Goal: Task Accomplishment & Management: Manage account settings

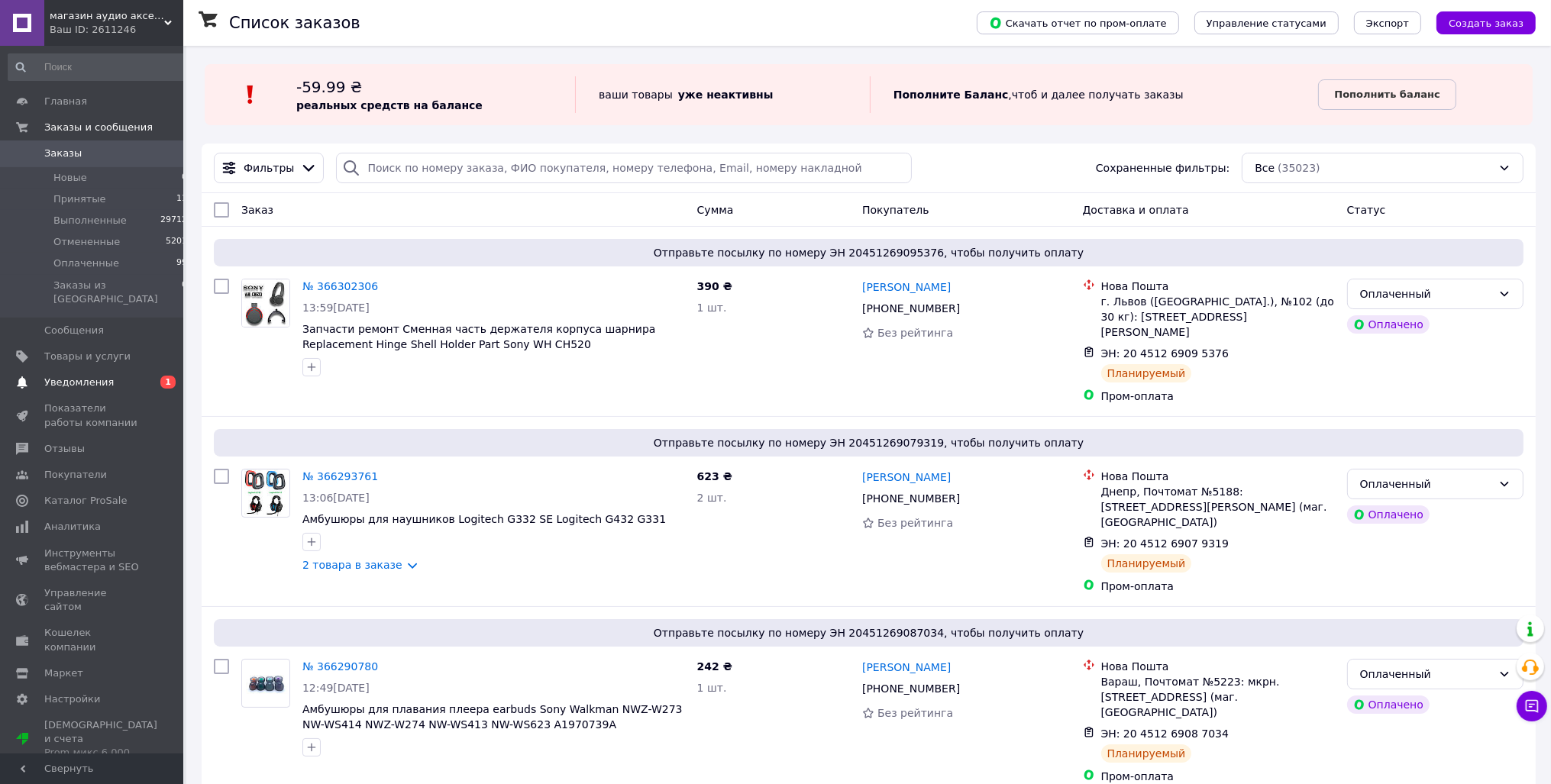
click at [95, 376] on span "Уведомления" at bounding box center [79, 383] width 70 height 14
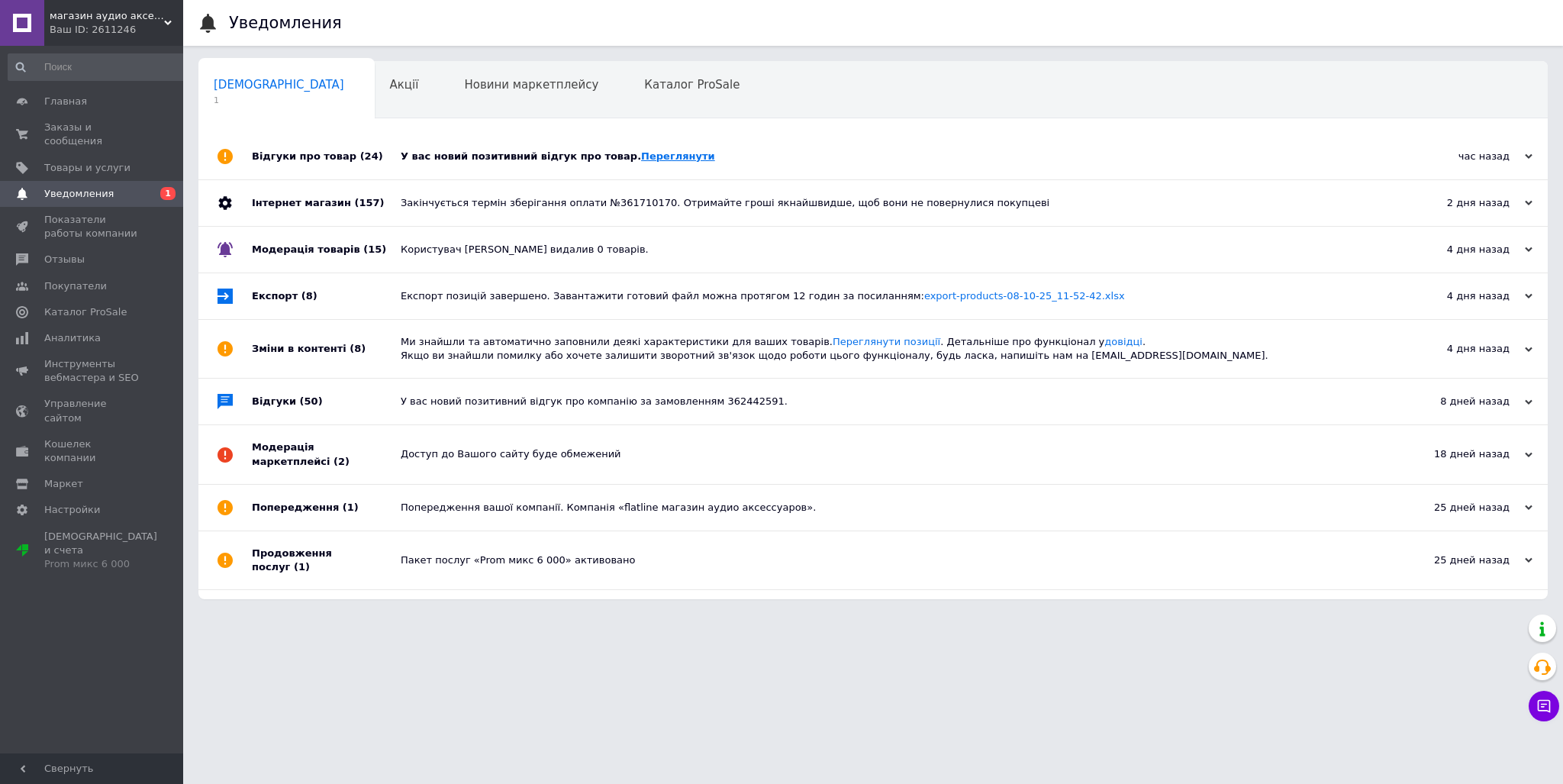
click at [641, 159] on link "Переглянути" at bounding box center [678, 156] width 74 height 11
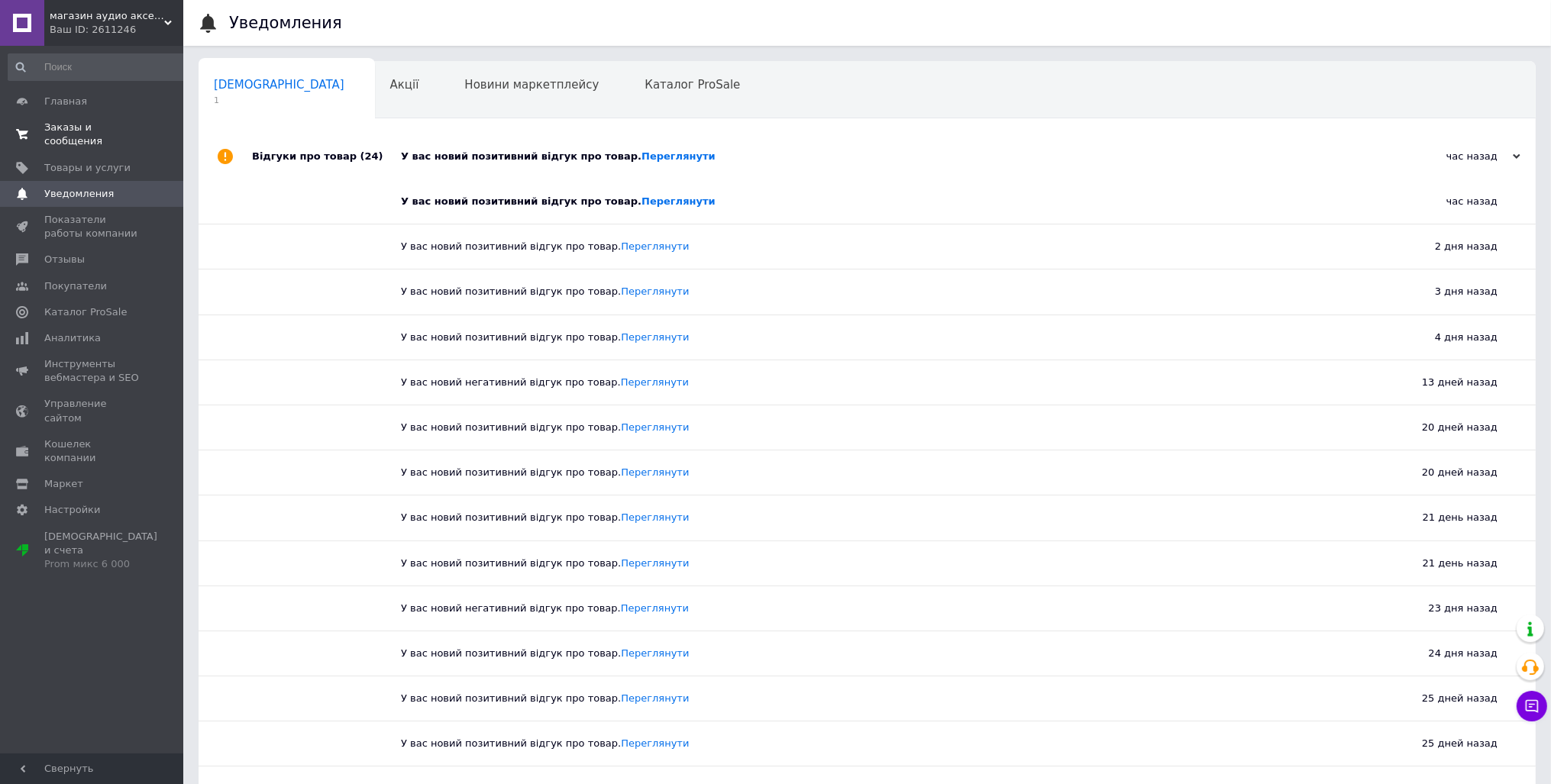
click at [99, 130] on span "Заказы и сообщения" at bounding box center [93, 133] width 97 height 27
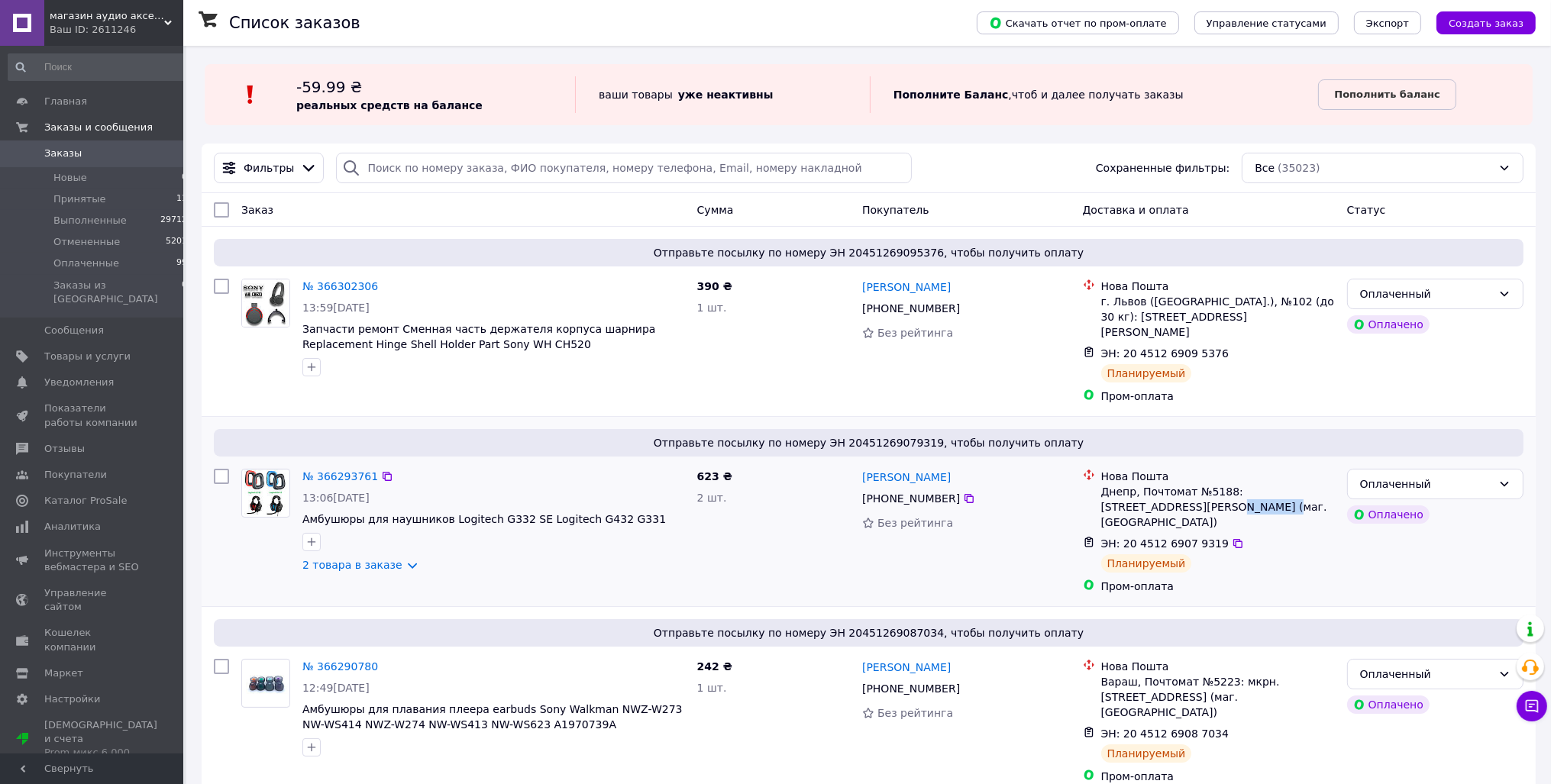
drag, startPoint x: 1193, startPoint y: 494, endPoint x: 1202, endPoint y: 494, distance: 9.0
click at [1196, 494] on div "Днепр, Почтомат №5188: [STREET_ADDRESS][PERSON_NAME] (маг. [GEOGRAPHIC_DATA])" at bounding box center [1218, 506] width 233 height 46
click at [431, 174] on input "search" at bounding box center [623, 168] width 575 height 31
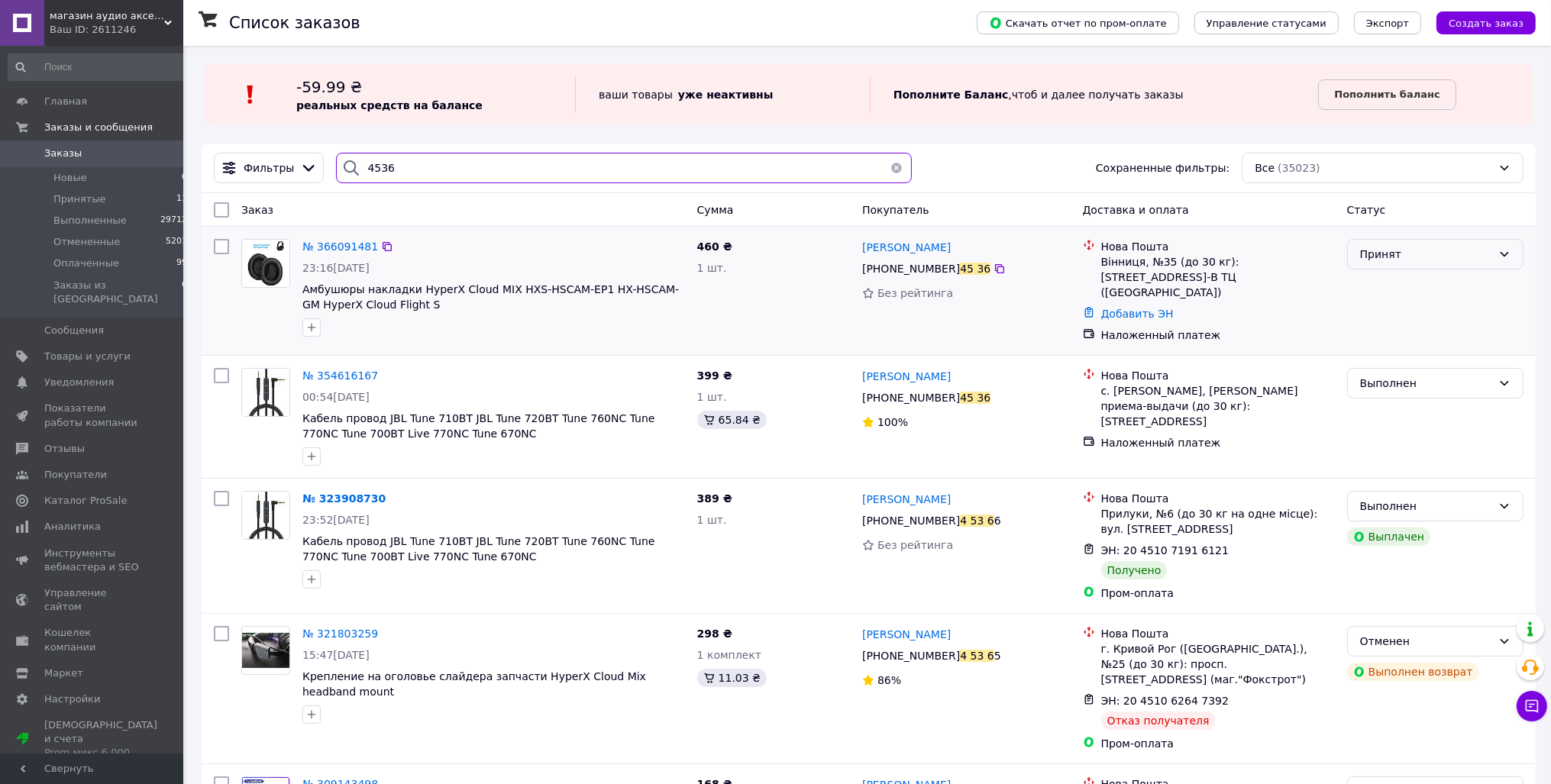
type input "4536"
click at [1418, 255] on div "Принят" at bounding box center [1425, 254] width 132 height 17
click at [1412, 285] on li "Выполнен" at bounding box center [1435, 287] width 175 height 27
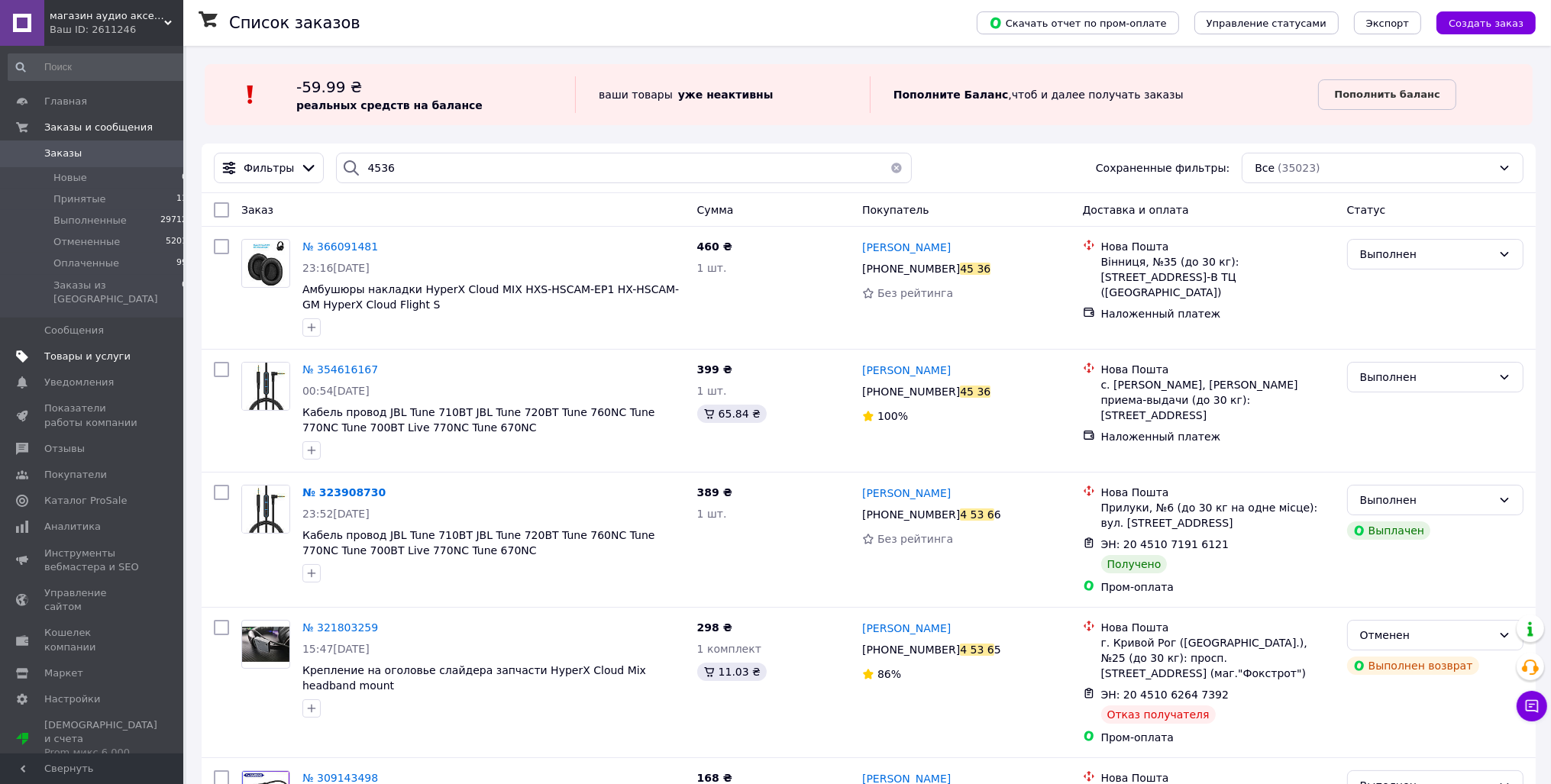
click at [110, 349] on span "Товары и услуги" at bounding box center [88, 356] width 87 height 14
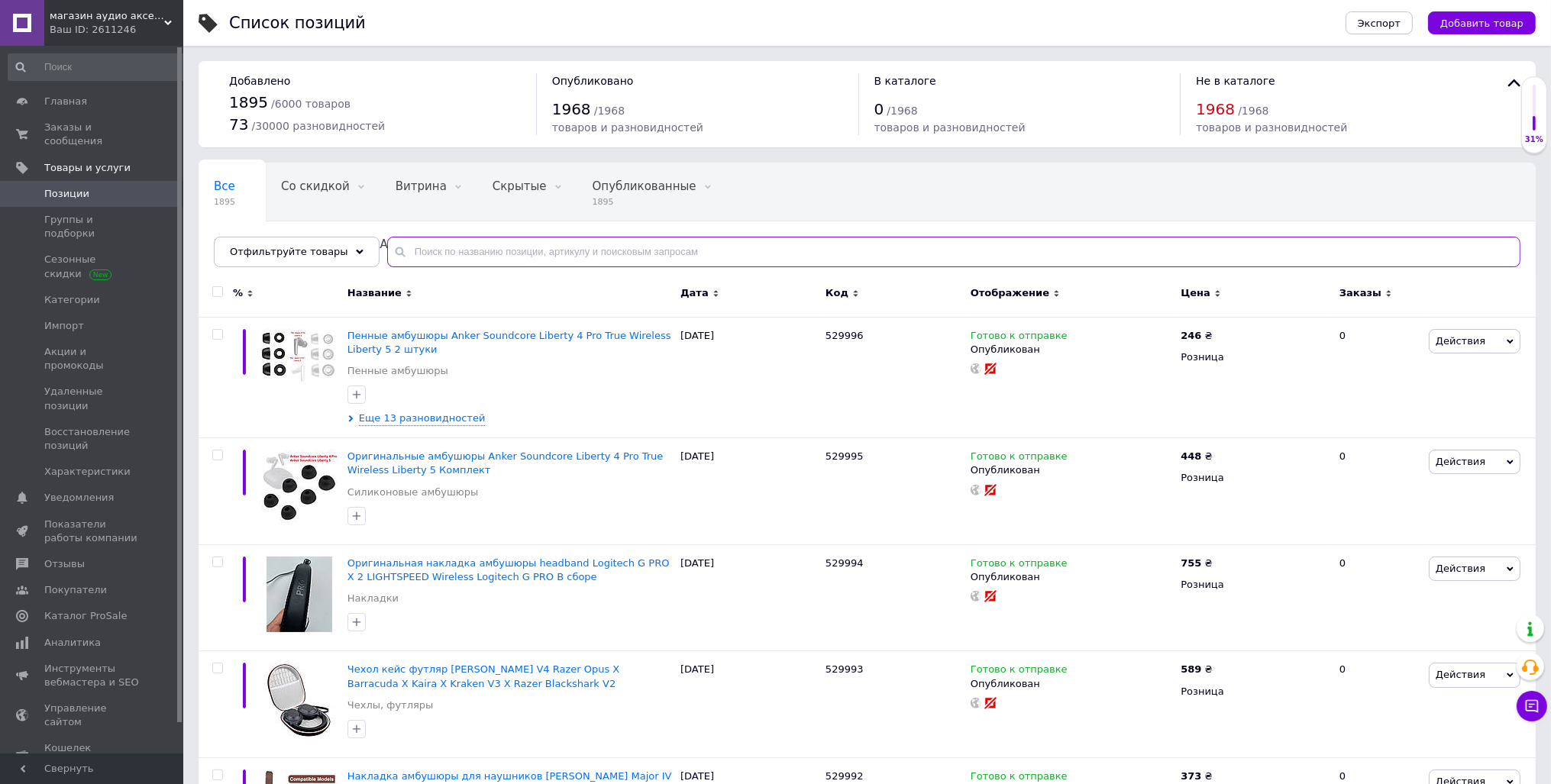
click at [462, 250] on input "text" at bounding box center [953, 252] width 1133 height 31
paste input "Оксана"
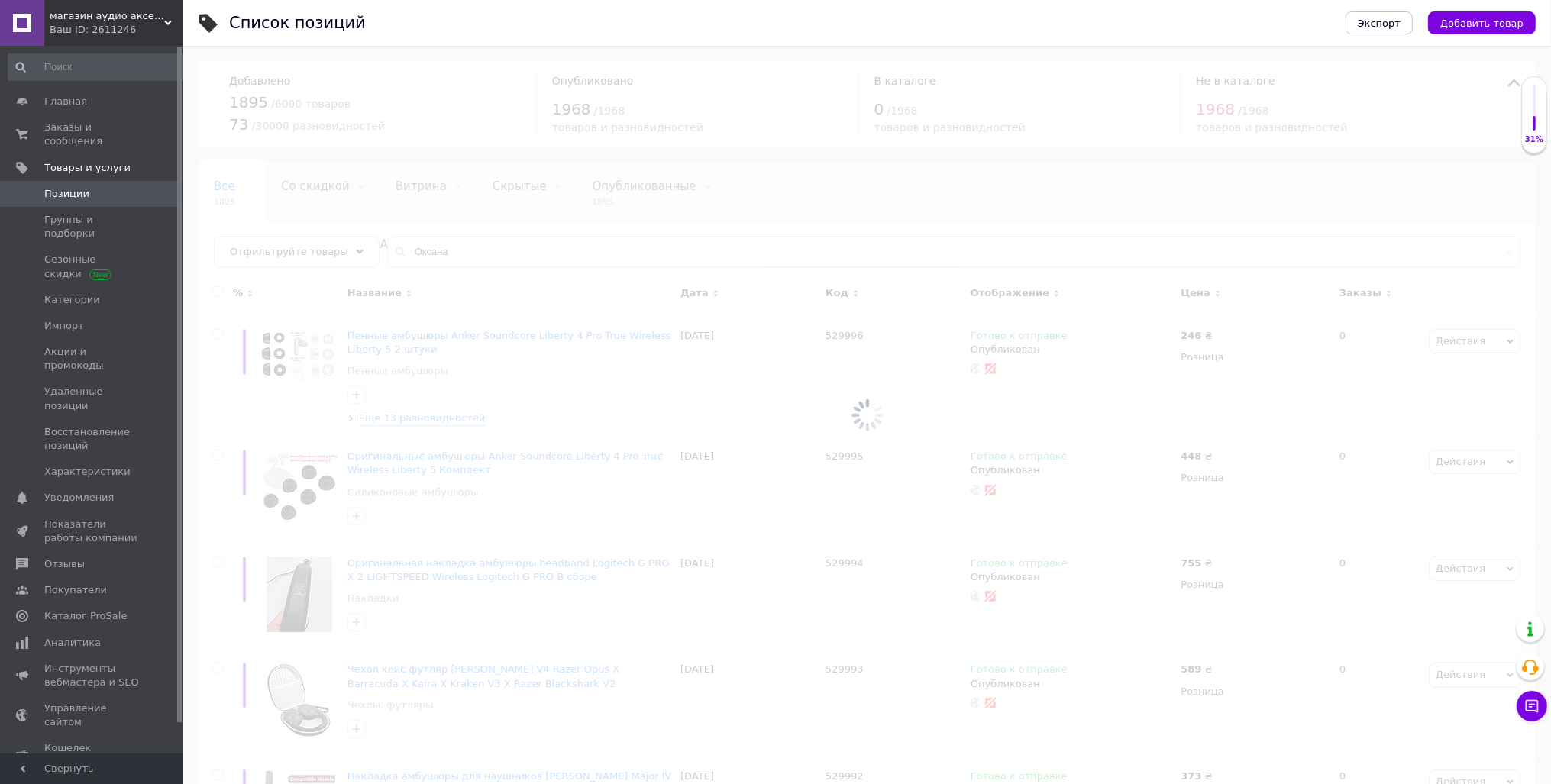
click at [277, 232] on div at bounding box center [867, 415] width 1367 height 738
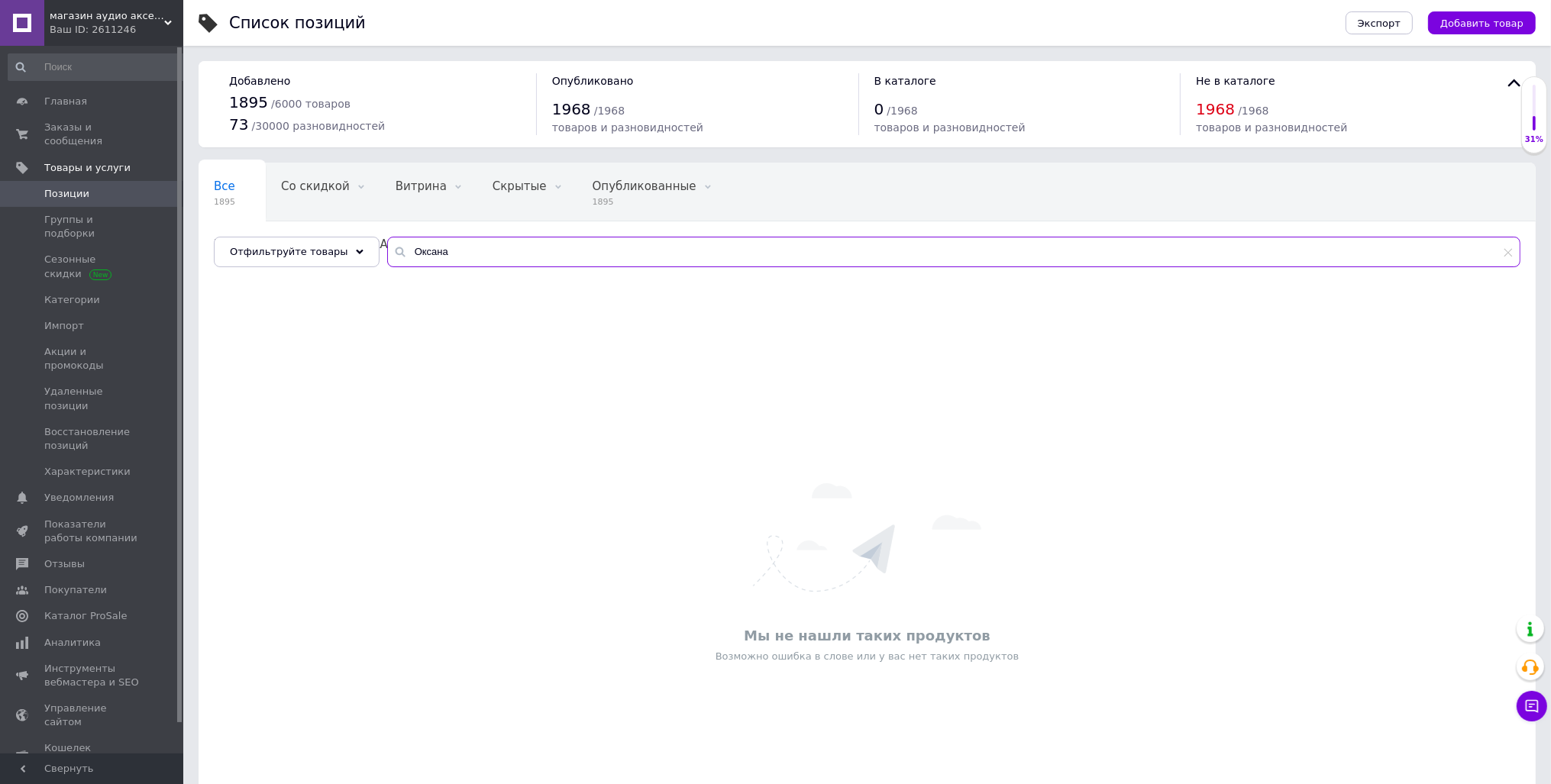
drag, startPoint x: 423, startPoint y: 248, endPoint x: 332, endPoint y: 249, distance: 91.0
click at [387, 249] on input "Оксана" at bounding box center [953, 252] width 1133 height 31
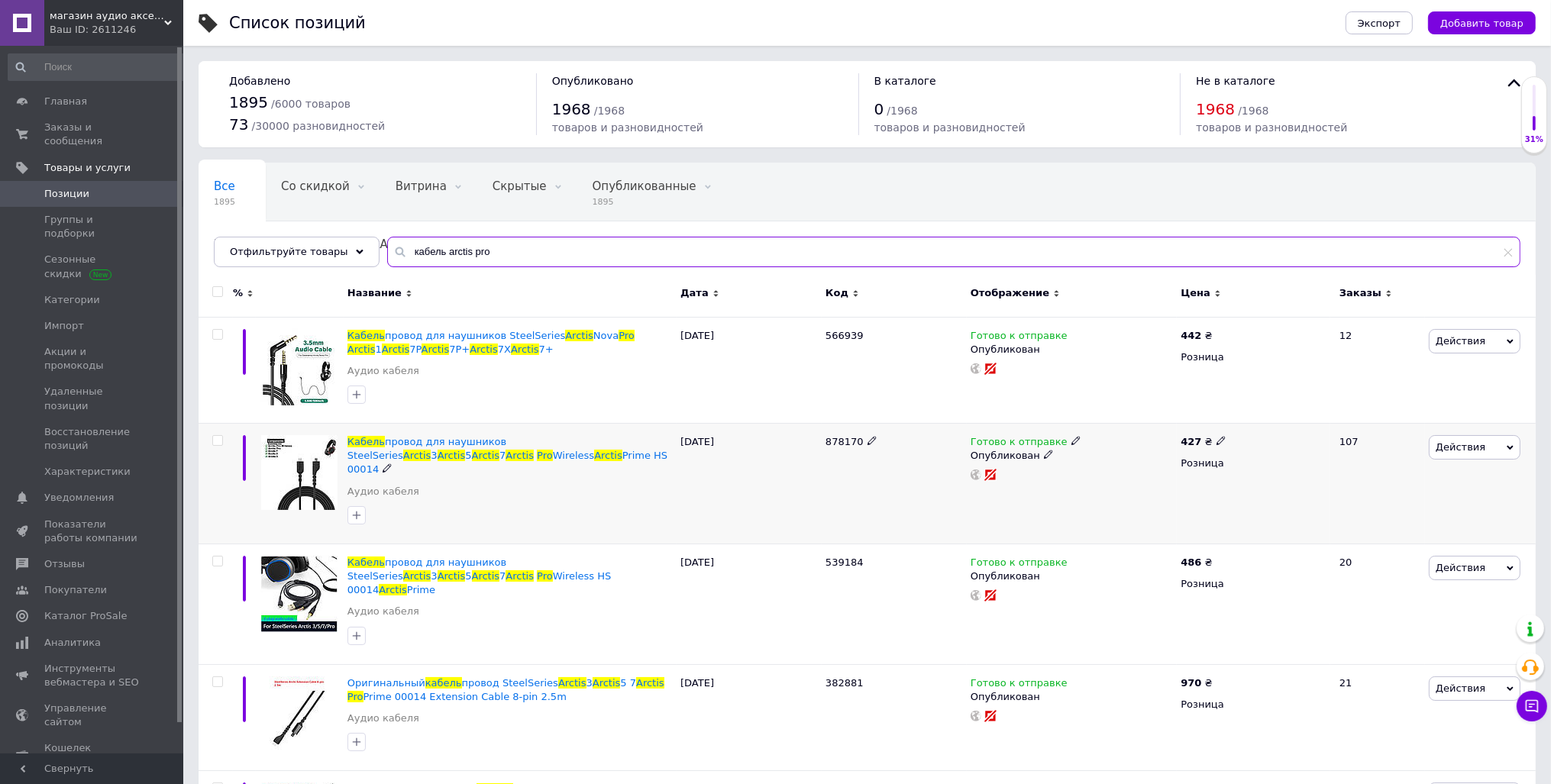
type input "кабель arctis pro"
click at [1217, 443] on icon at bounding box center [1221, 440] width 9 height 9
drag, startPoint x: 1269, startPoint y: 419, endPoint x: 1100, endPoint y: 427, distance: 169.2
click at [1234, 427] on input "427" at bounding box center [1291, 424] width 116 height 31
type input "438"
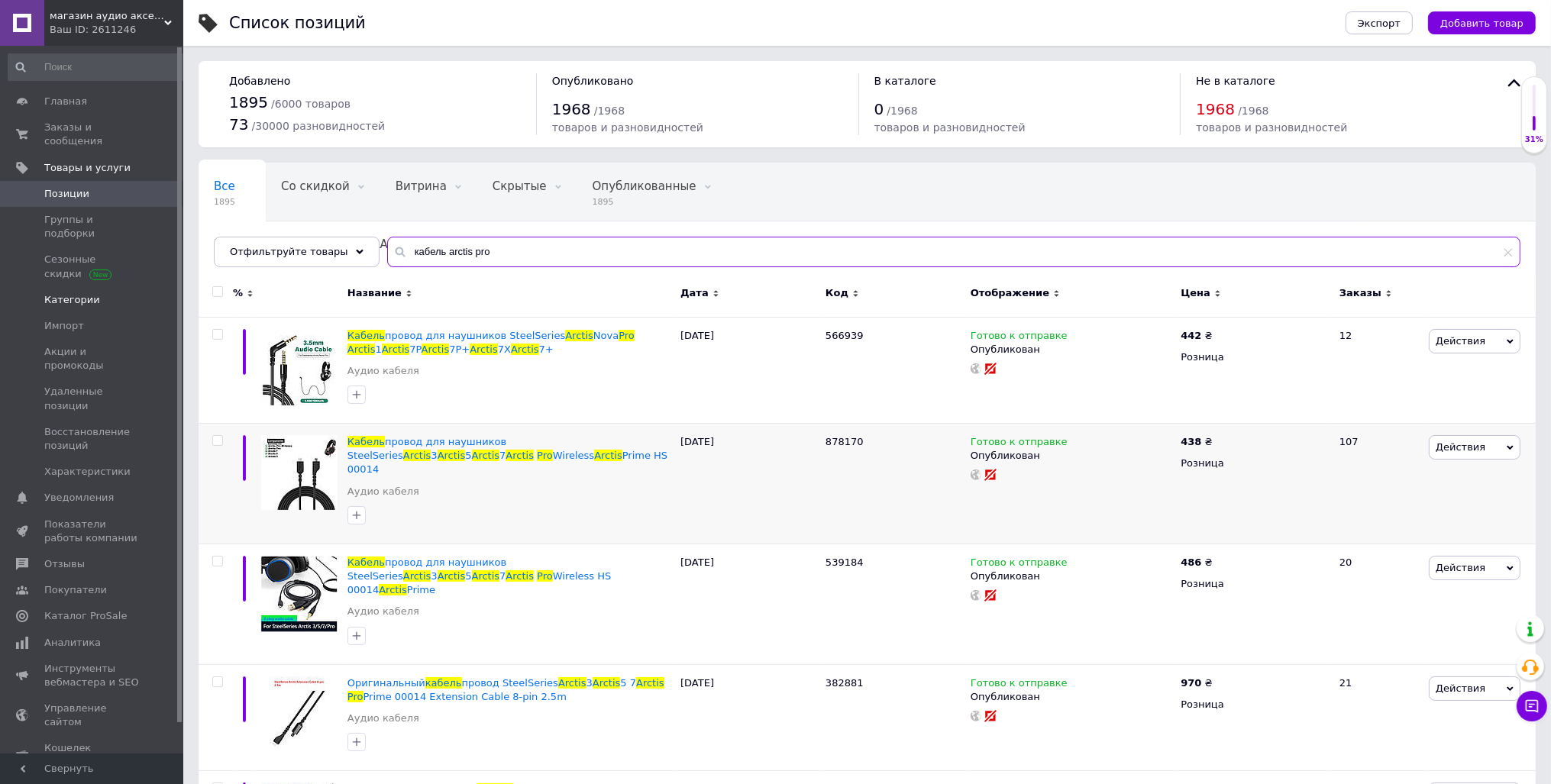
drag, startPoint x: 513, startPoint y: 258, endPoint x: 157, endPoint y: 264, distance: 356.1
click at [387, 264] on input "кабель arctis pro" at bounding box center [953, 252] width 1133 height 31
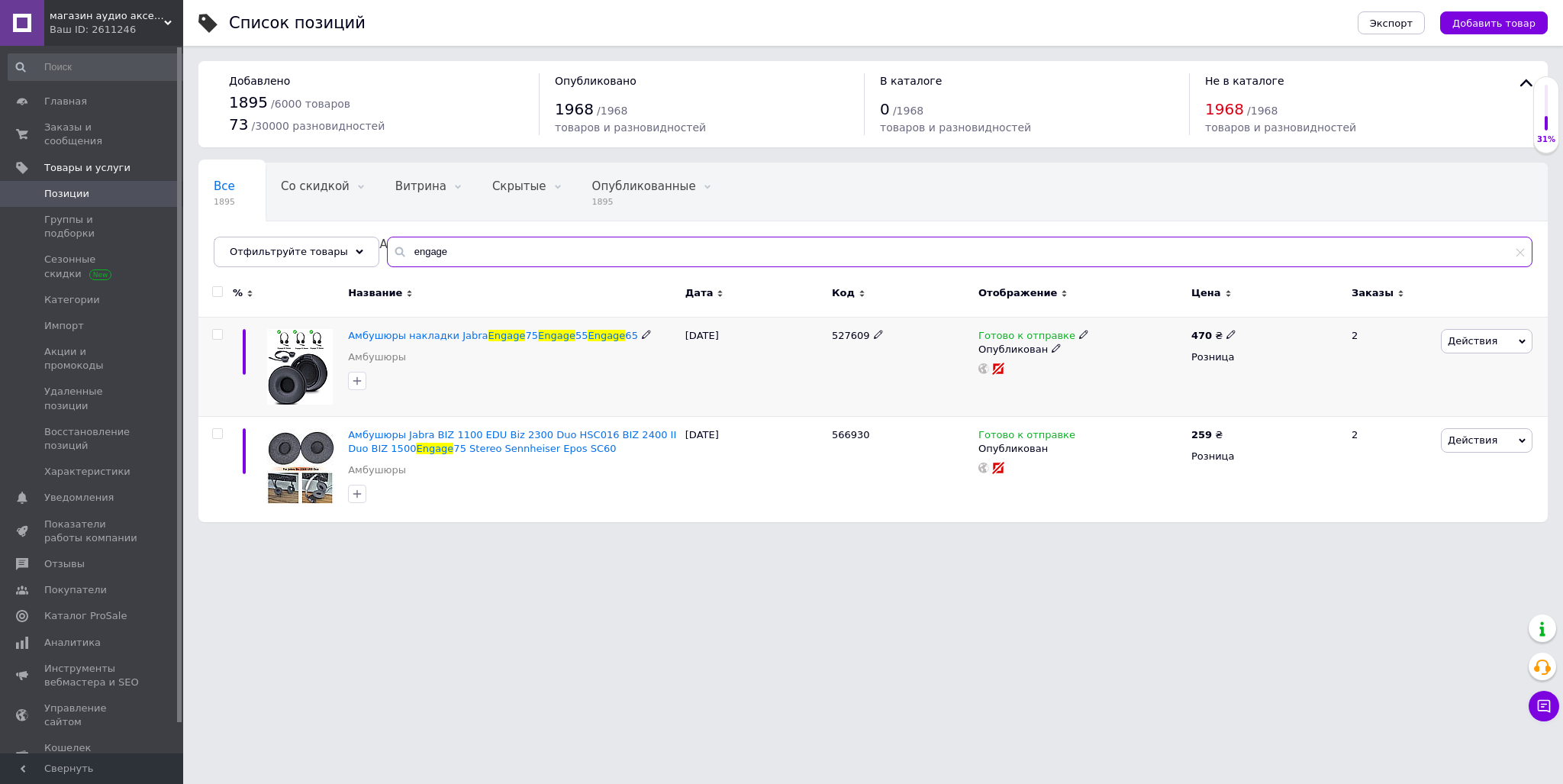
type input "engage"
click at [1227, 334] on use at bounding box center [1231, 333] width 8 height 8
drag, startPoint x: 1180, startPoint y: 326, endPoint x: 1144, endPoint y: 322, distance: 36.2
click at [1244, 322] on input "470" at bounding box center [1301, 318] width 116 height 31
type input "480"
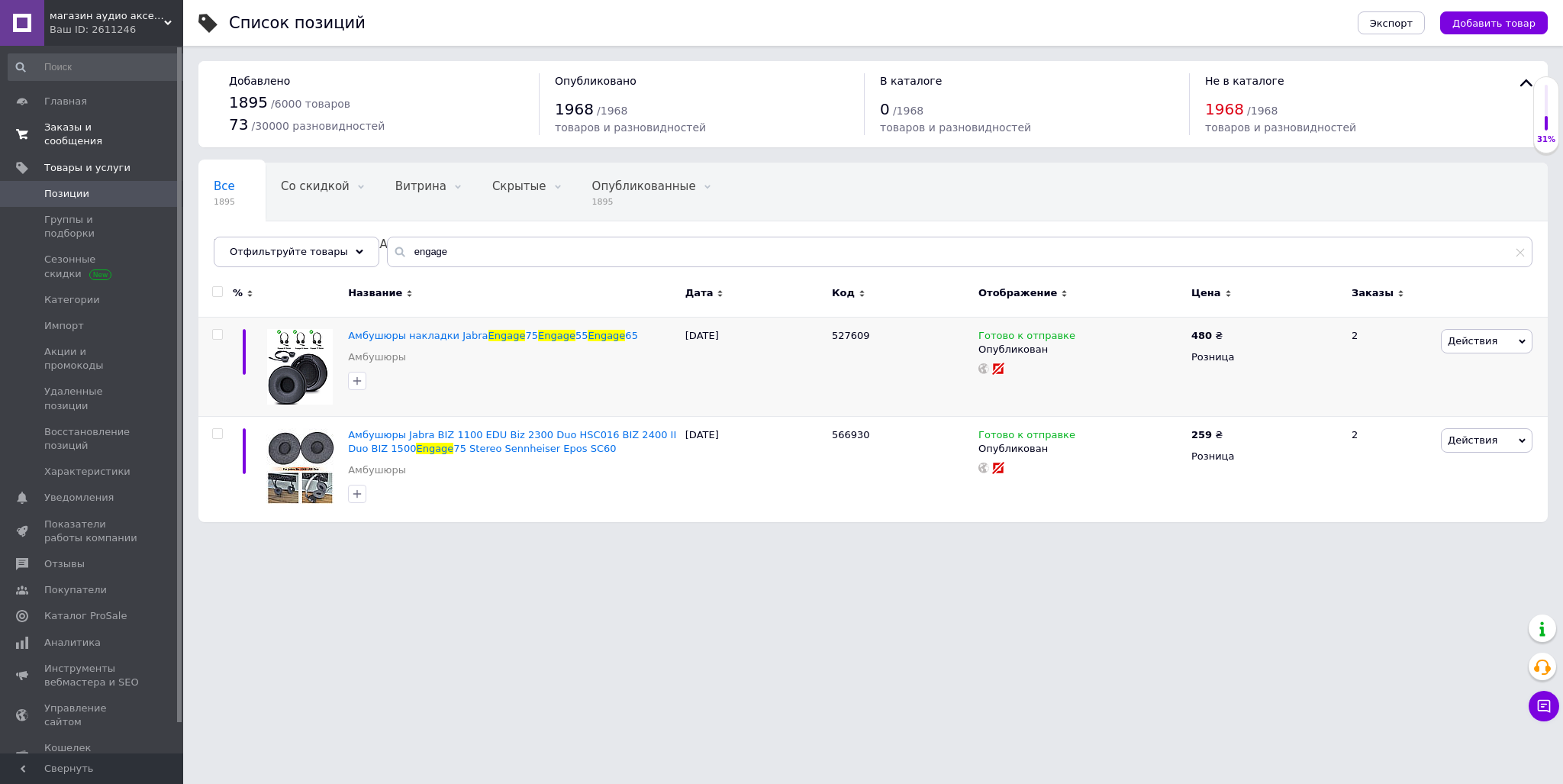
click at [62, 120] on span "Заказы и сообщения" at bounding box center [93, 133] width 97 height 27
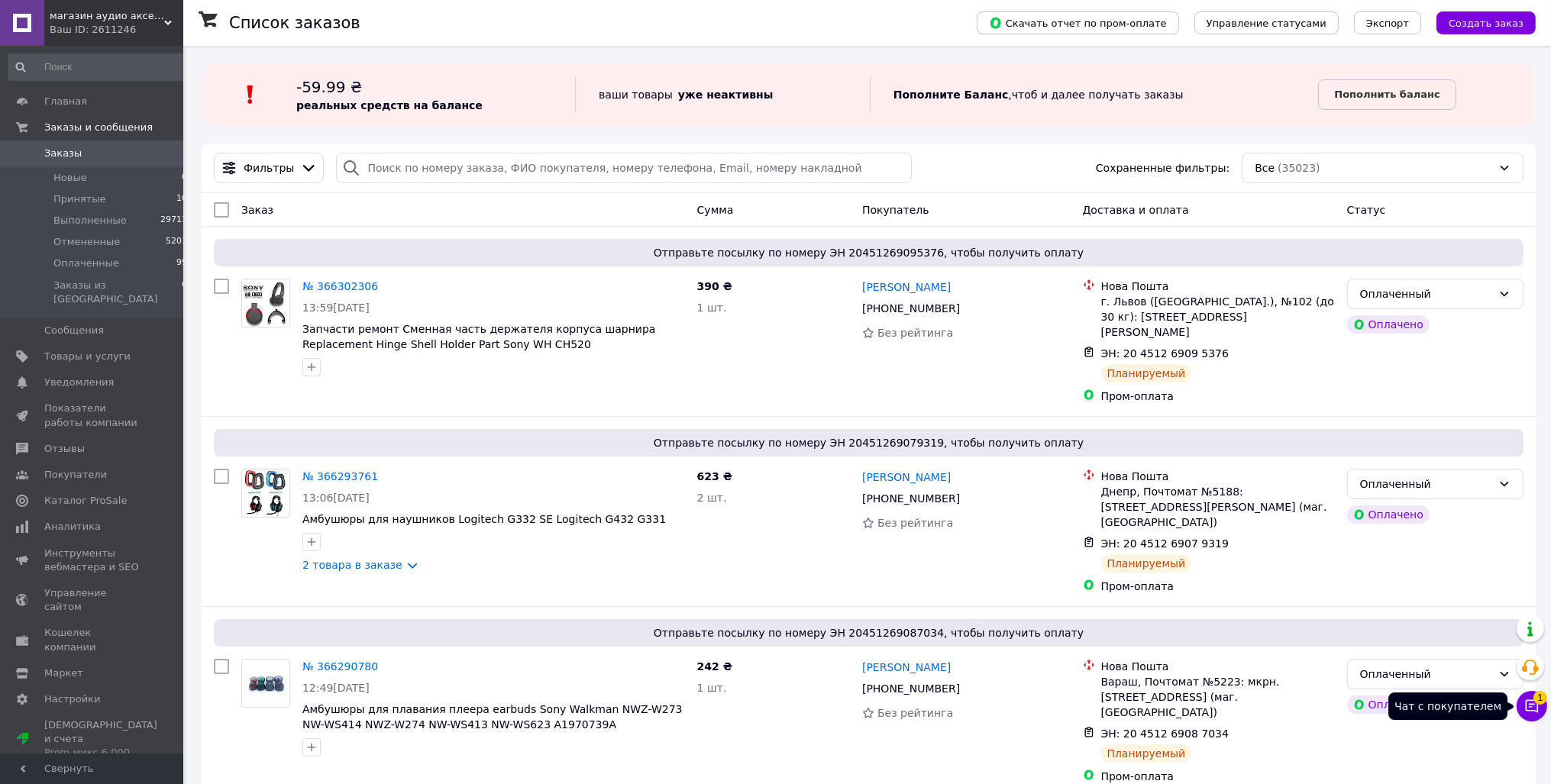
click at [1532, 712] on icon at bounding box center [1532, 705] width 15 height 15
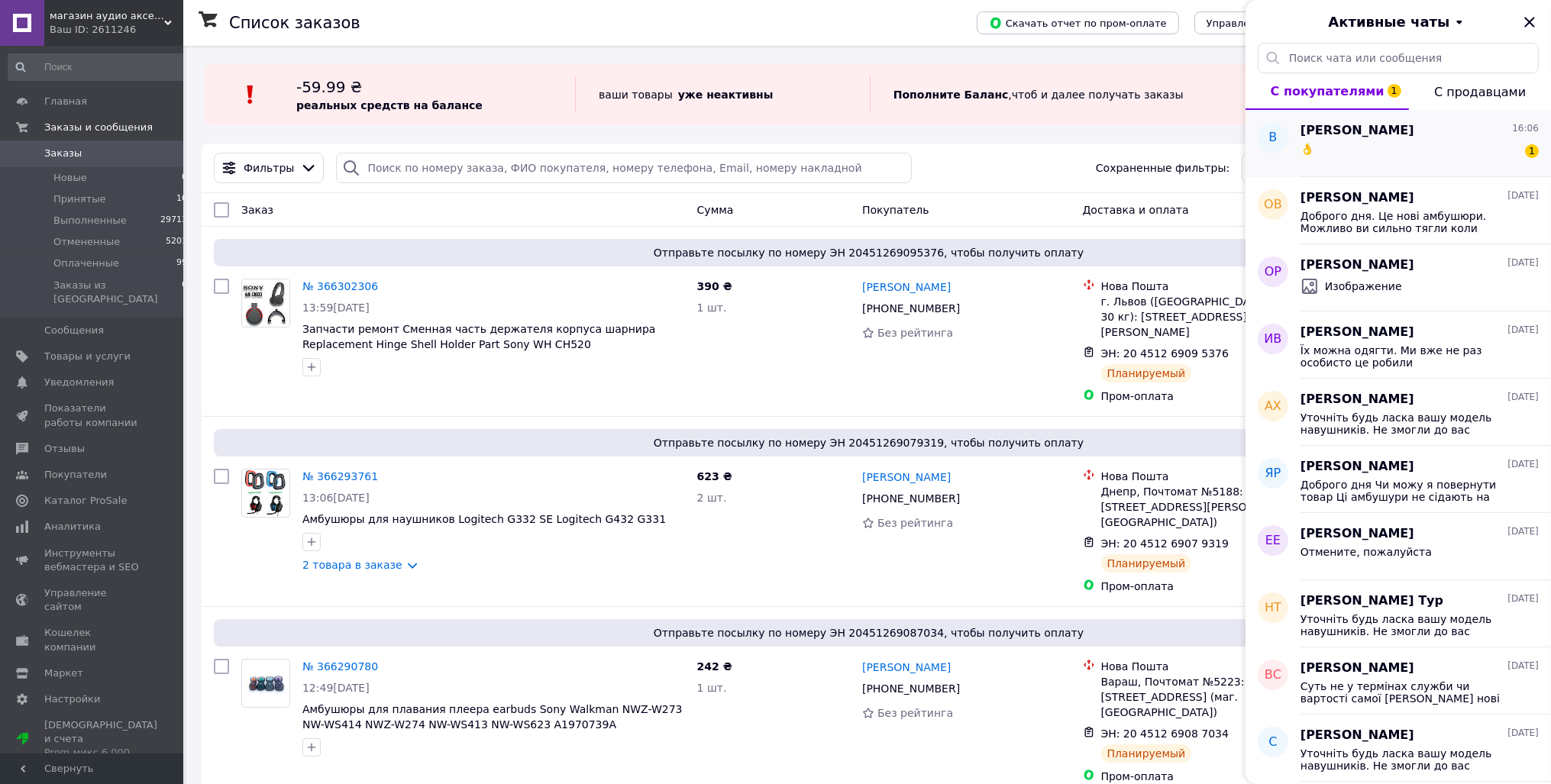
click at [1362, 149] on div "👌 1" at bounding box center [1419, 152] width 238 height 25
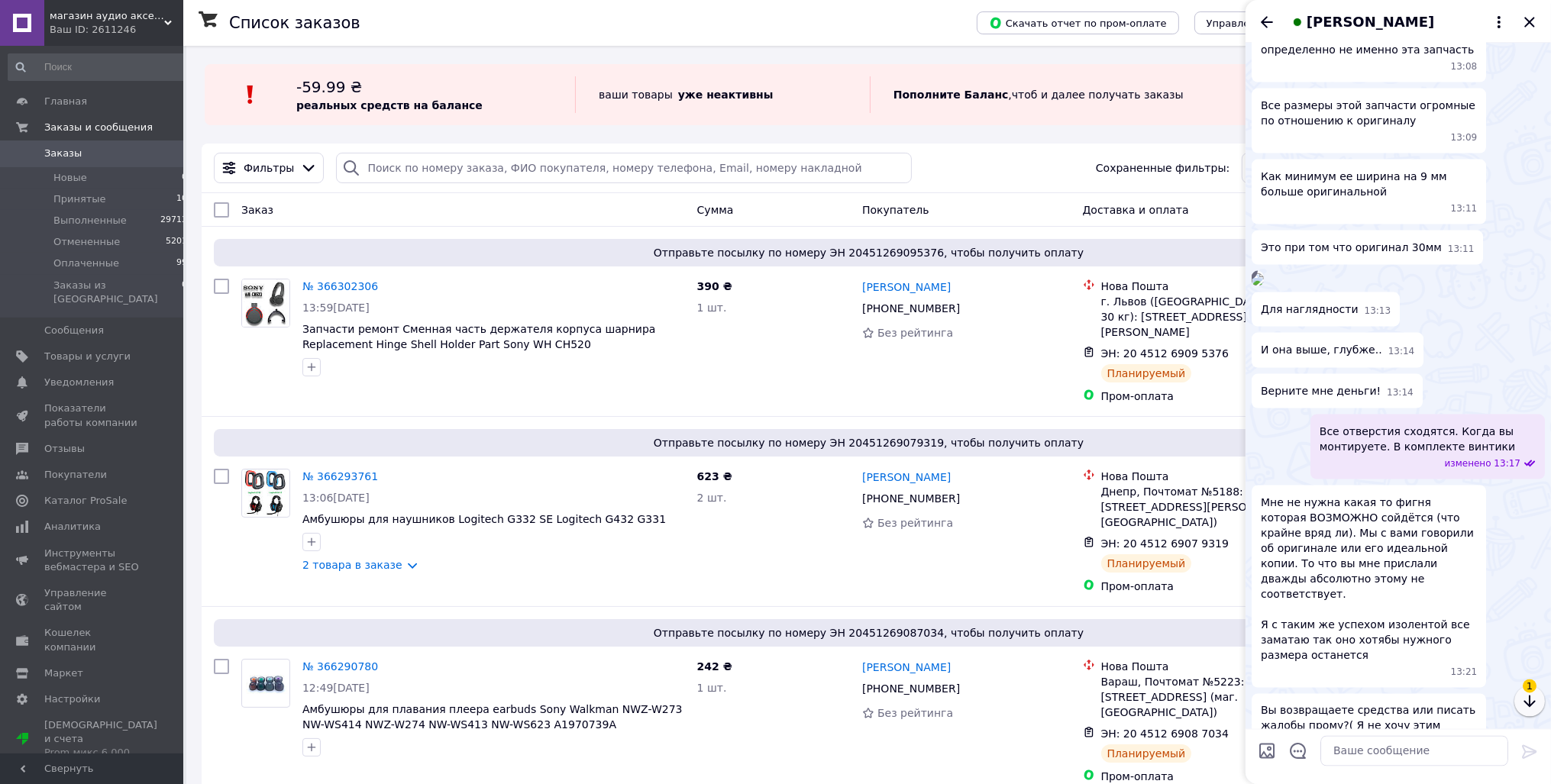
click at [1523, 700] on icon "button" at bounding box center [1529, 700] width 19 height 19
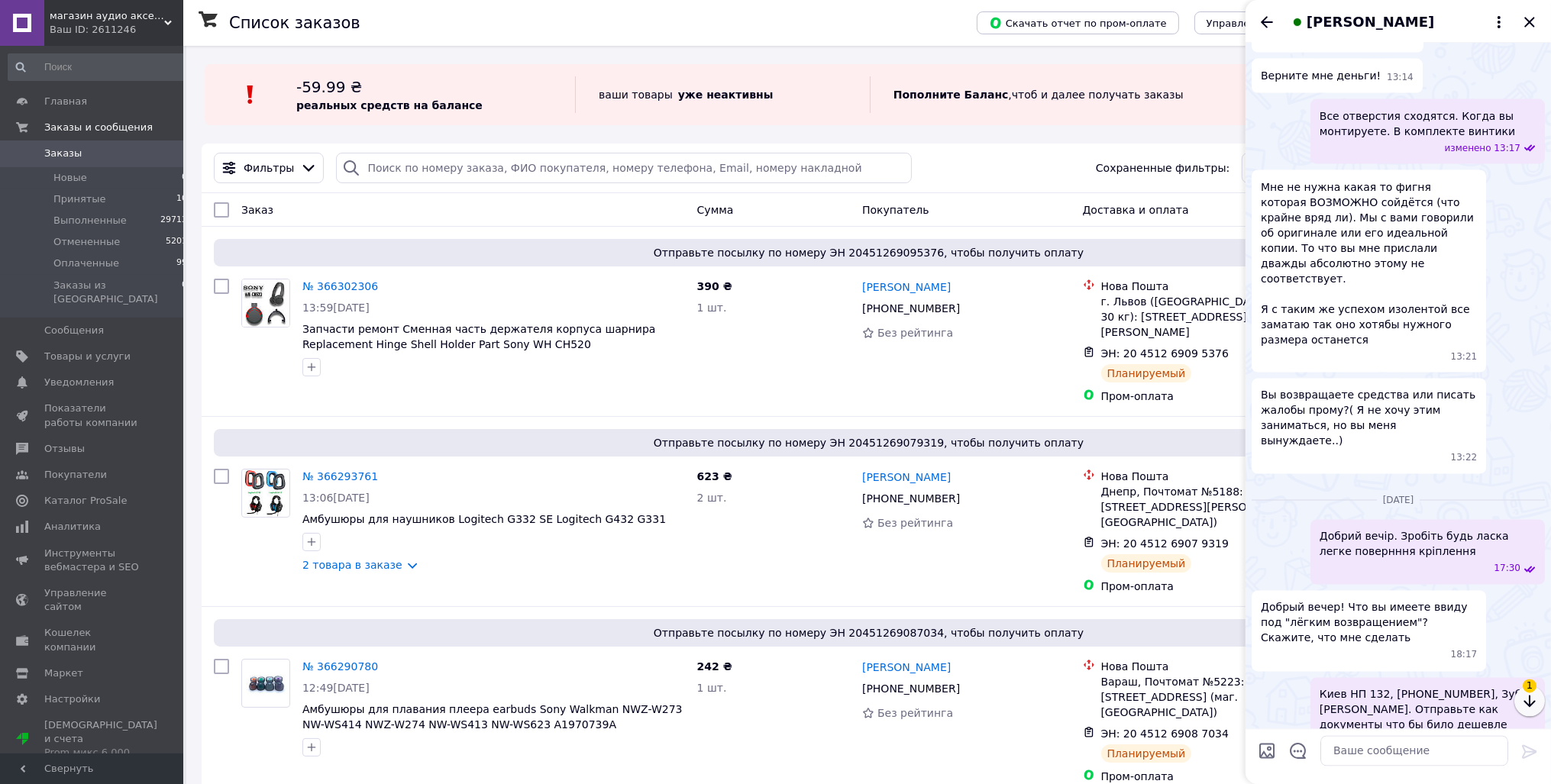
click at [1523, 700] on icon "button" at bounding box center [1529, 700] width 19 height 19
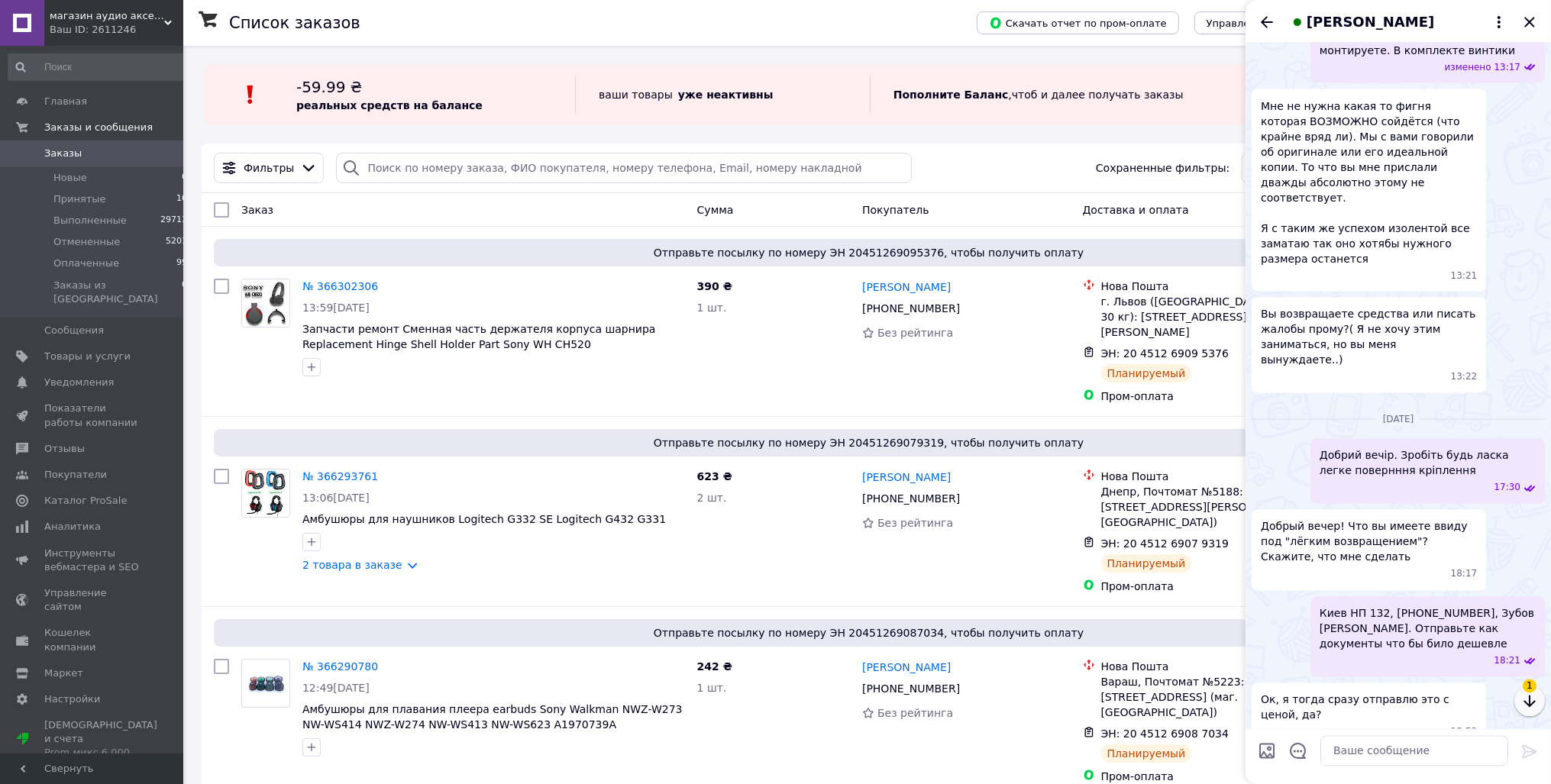
click at [1523, 700] on icon "button" at bounding box center [1529, 700] width 19 height 19
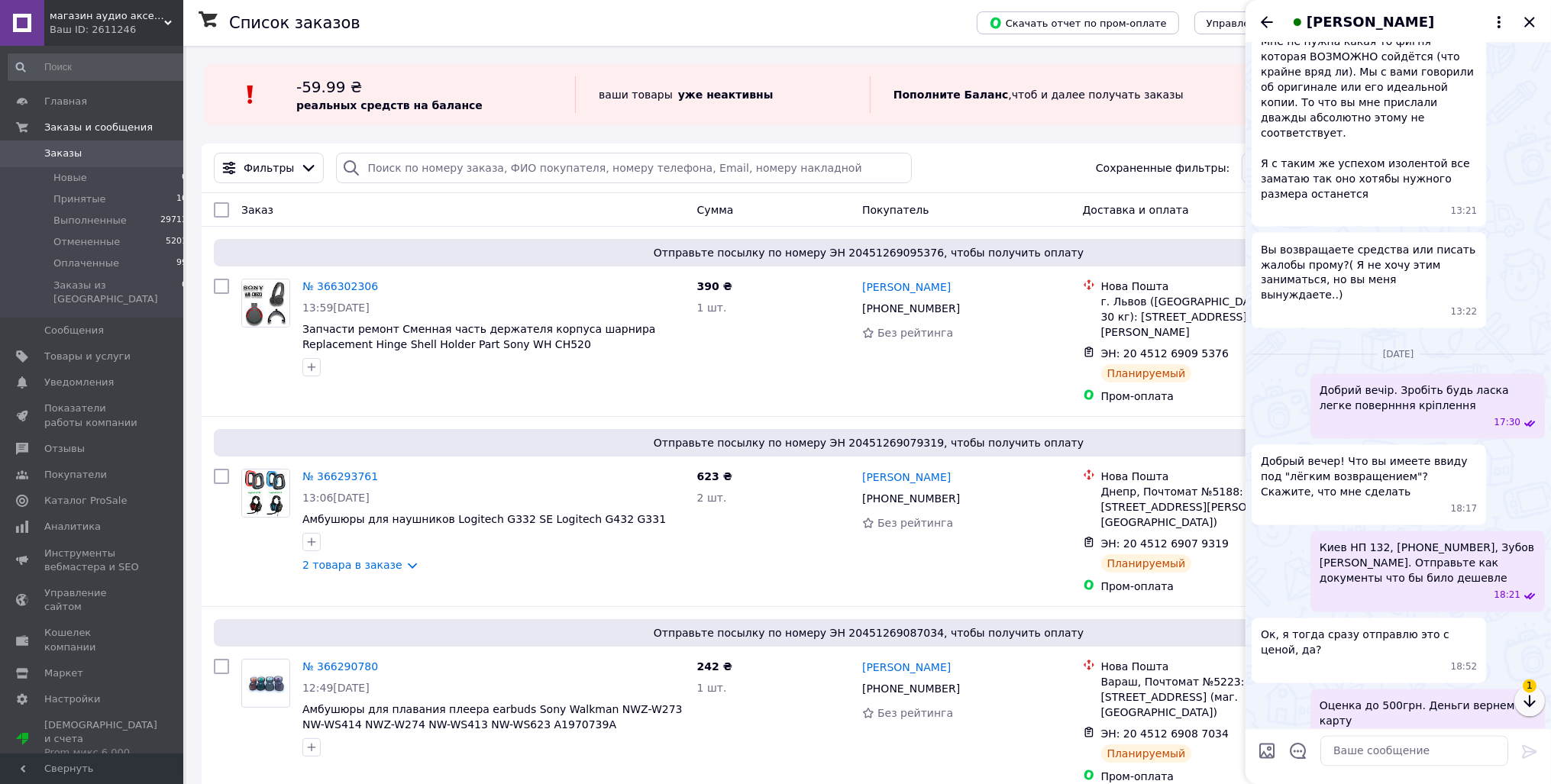
click at [1523, 700] on icon "button" at bounding box center [1529, 700] width 19 height 19
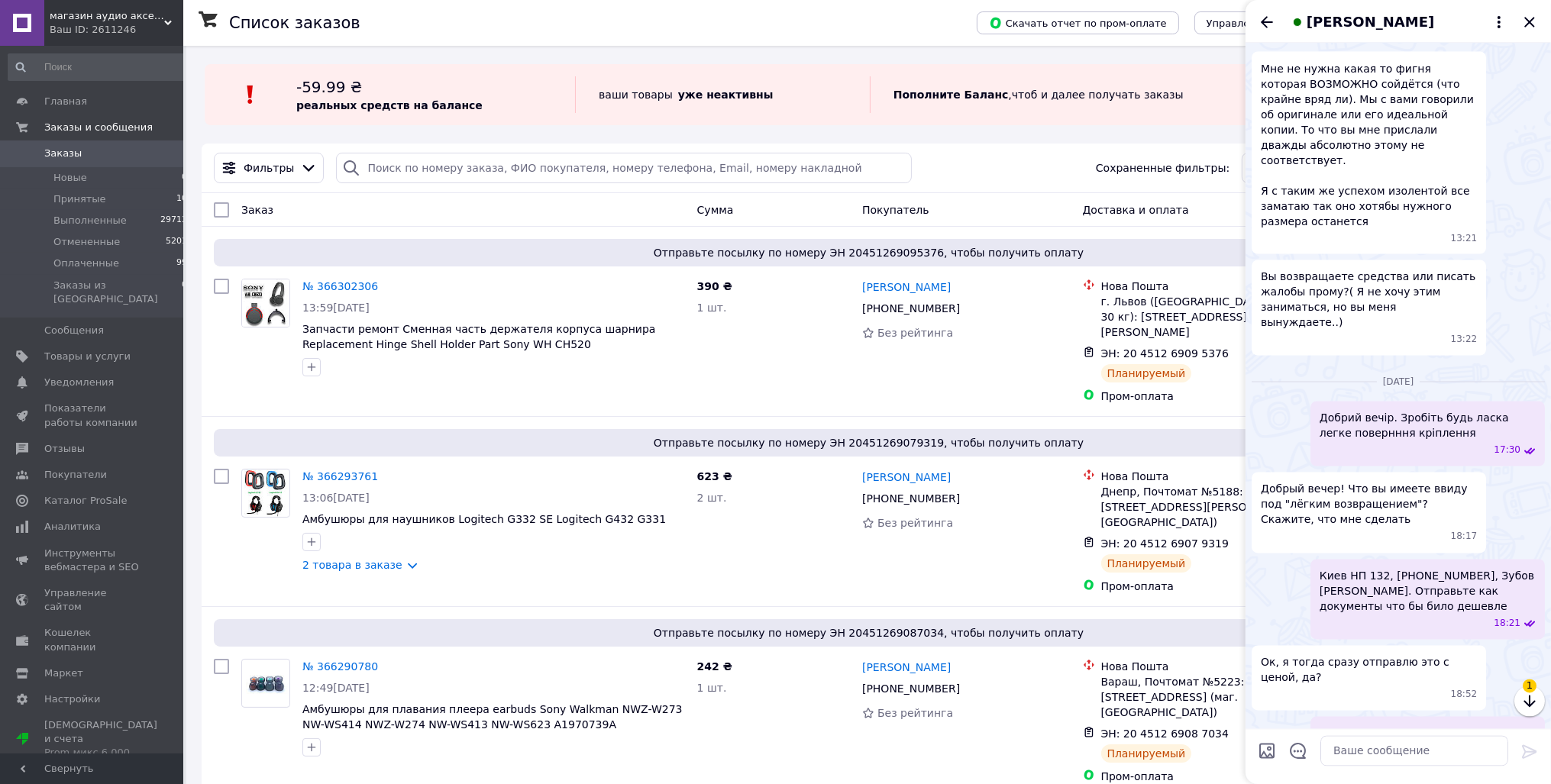
scroll to position [3718, 0]
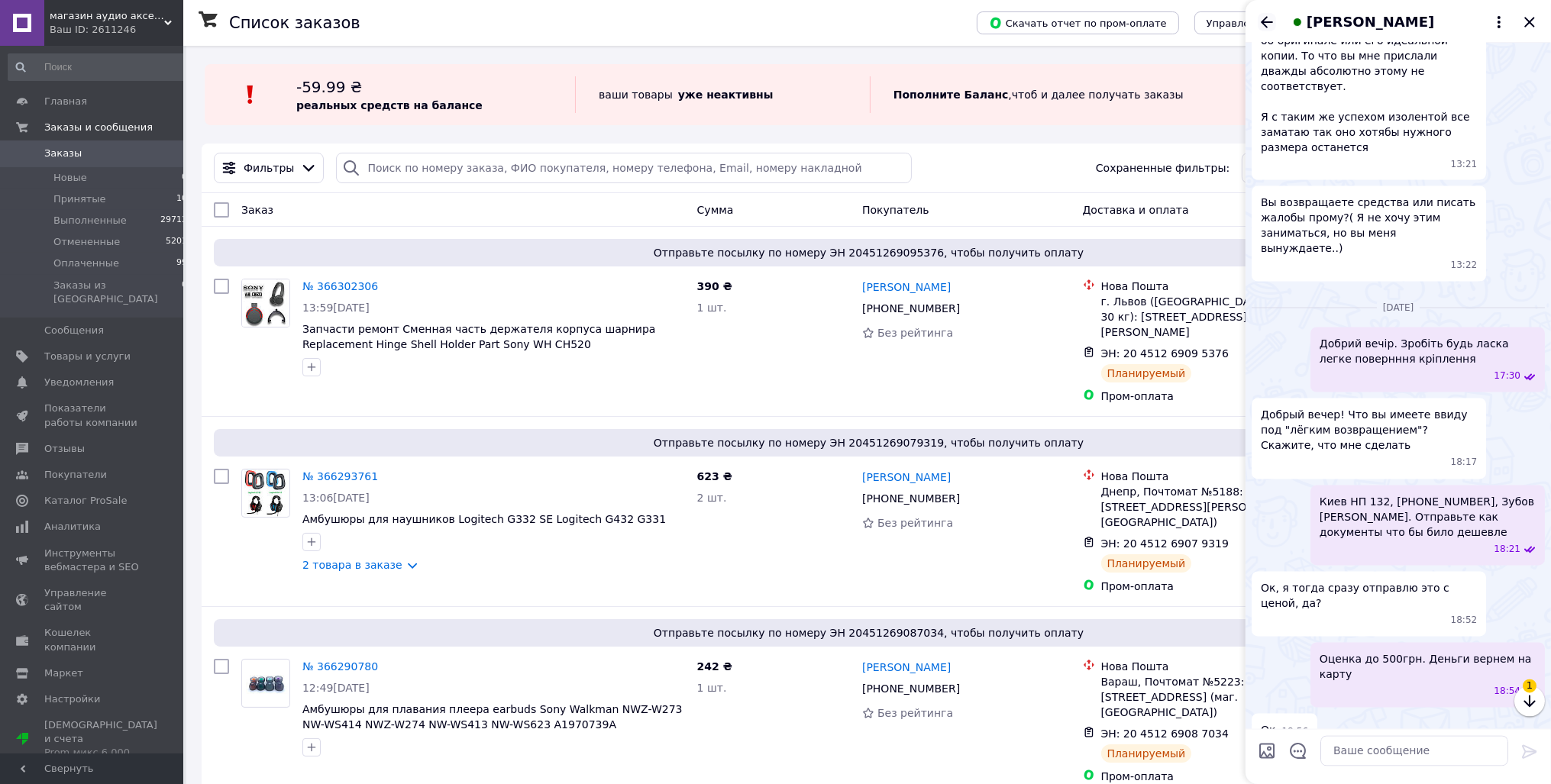
click at [1268, 26] on icon "Назад" at bounding box center [1266, 22] width 19 height 19
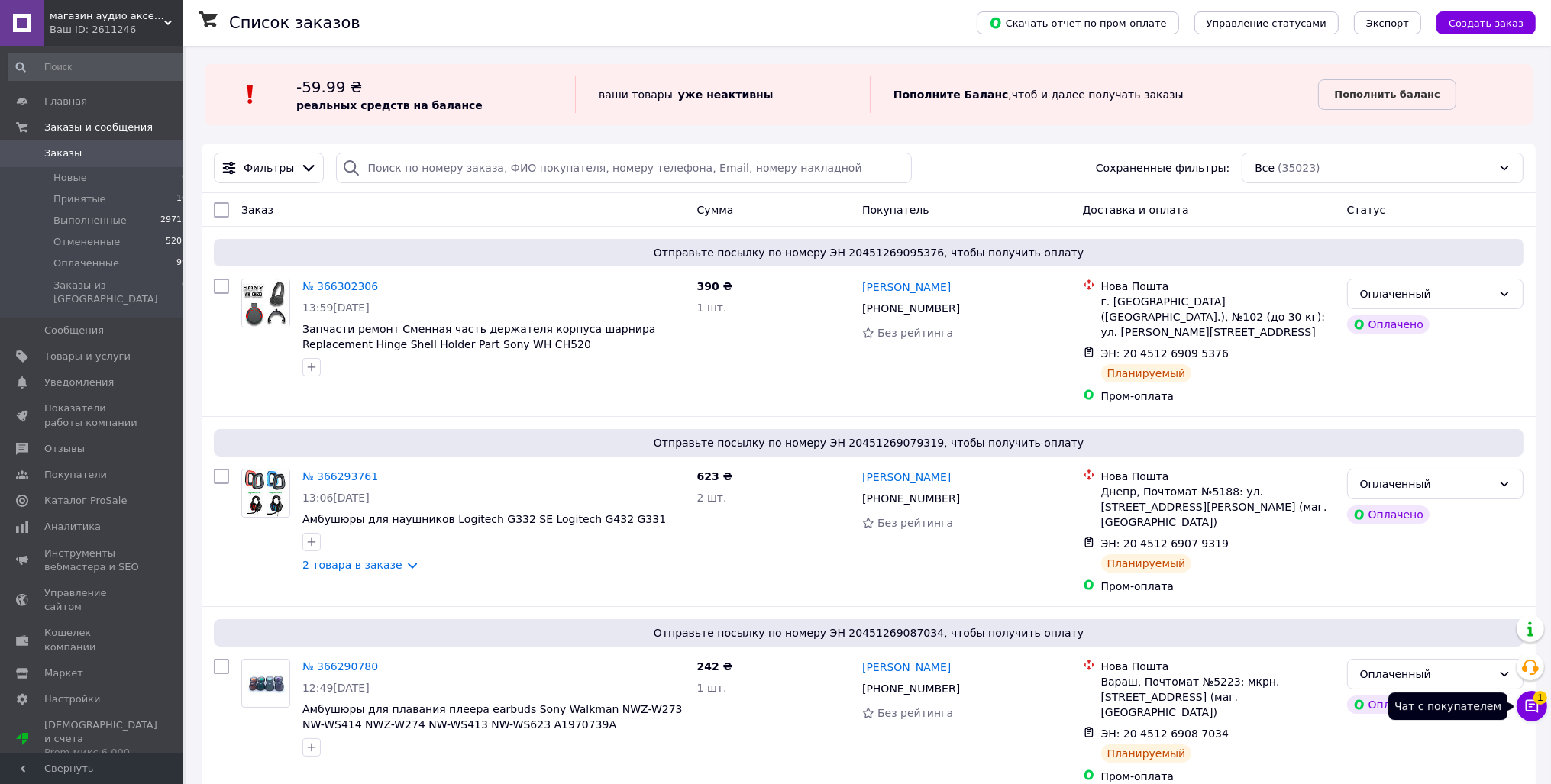
click at [1526, 712] on icon at bounding box center [1532, 705] width 15 height 15
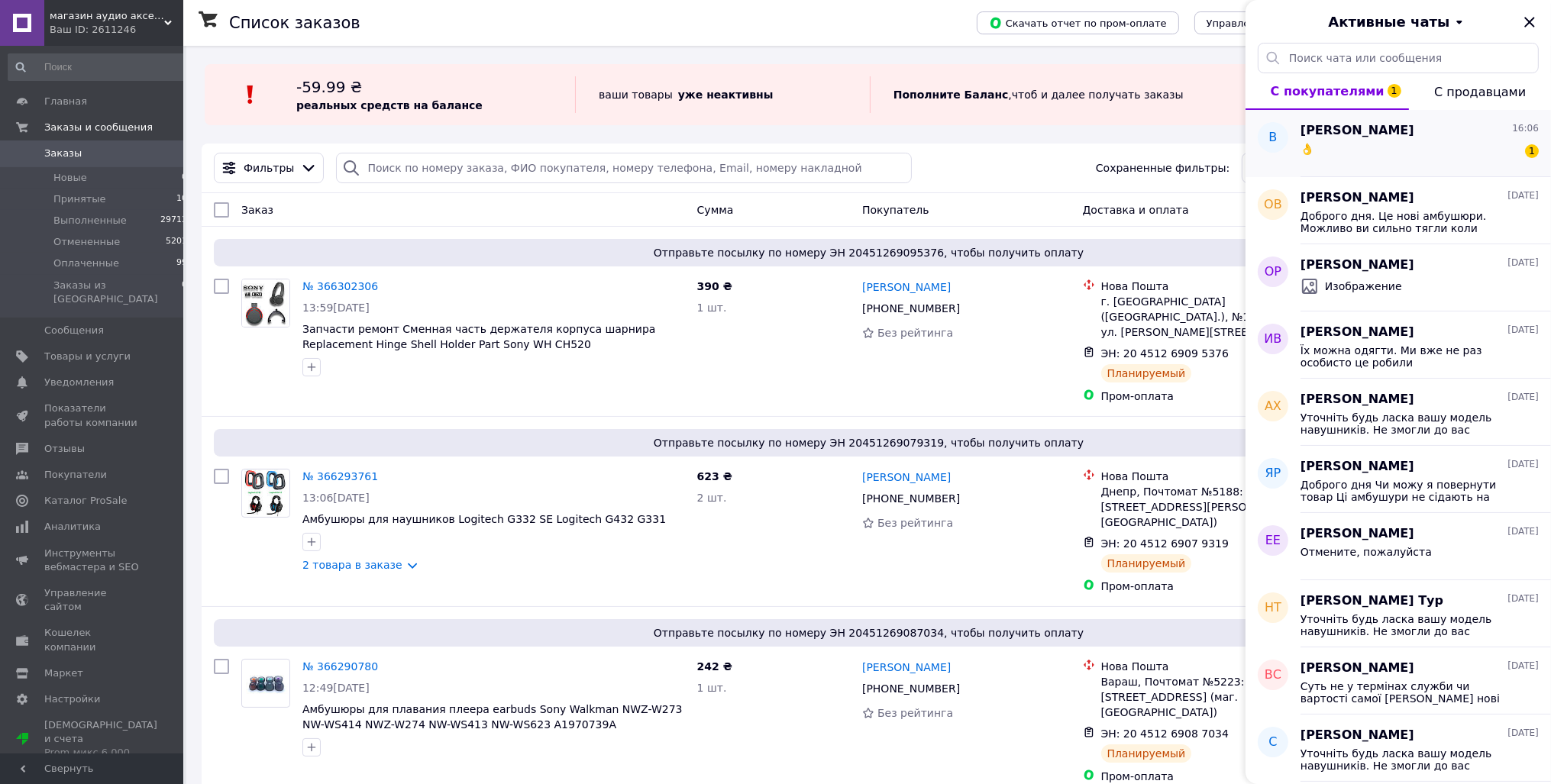
click at [1361, 160] on div "👌 1" at bounding box center [1419, 152] width 238 height 25
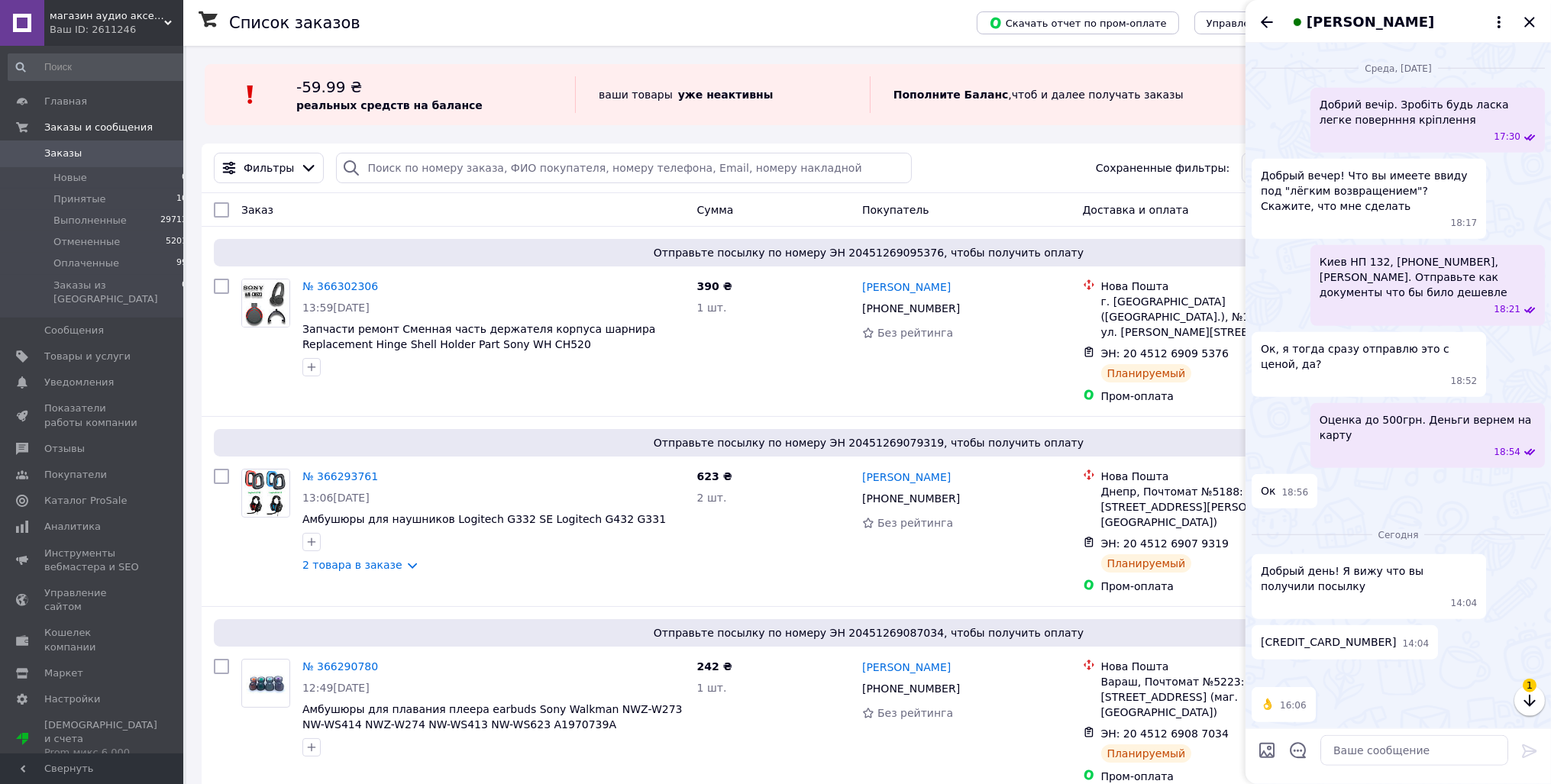
scroll to position [2119, 0]
click at [1265, 23] on icon "Назад" at bounding box center [1267, 21] width 12 height 11
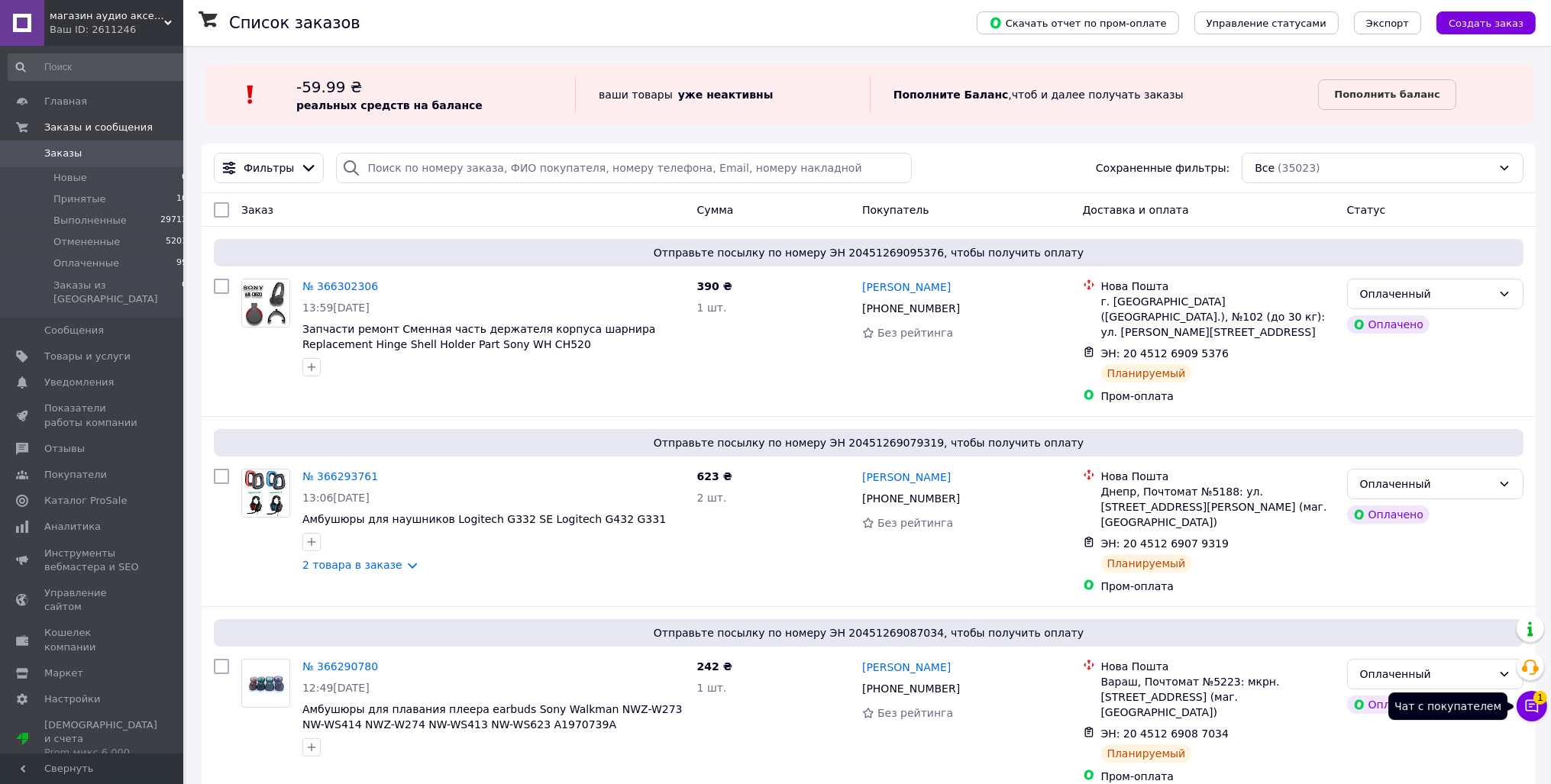
click at [1532, 706] on icon at bounding box center [1532, 705] width 15 height 15
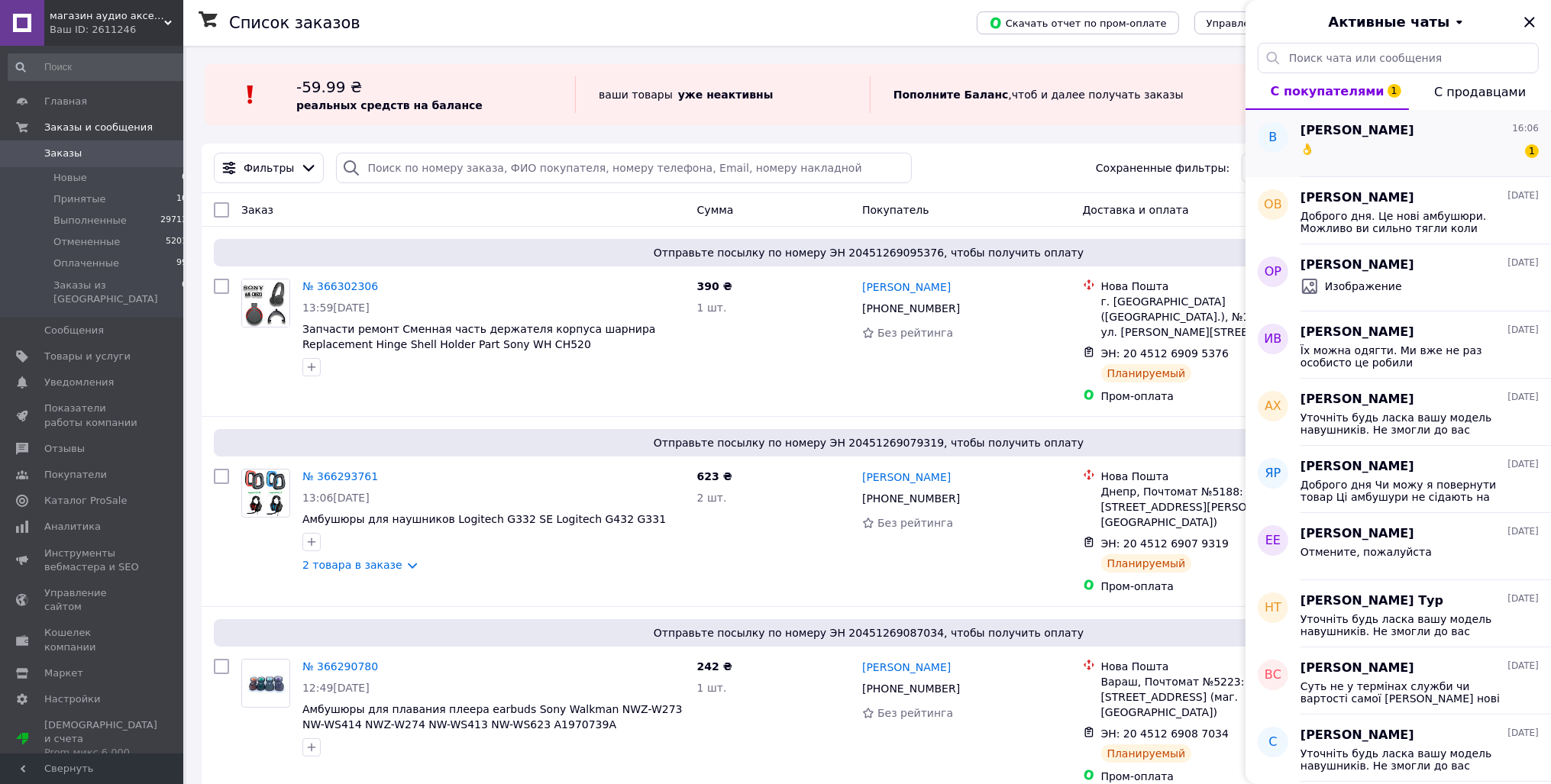
click at [1462, 142] on div "👌 1" at bounding box center [1419, 152] width 238 height 25
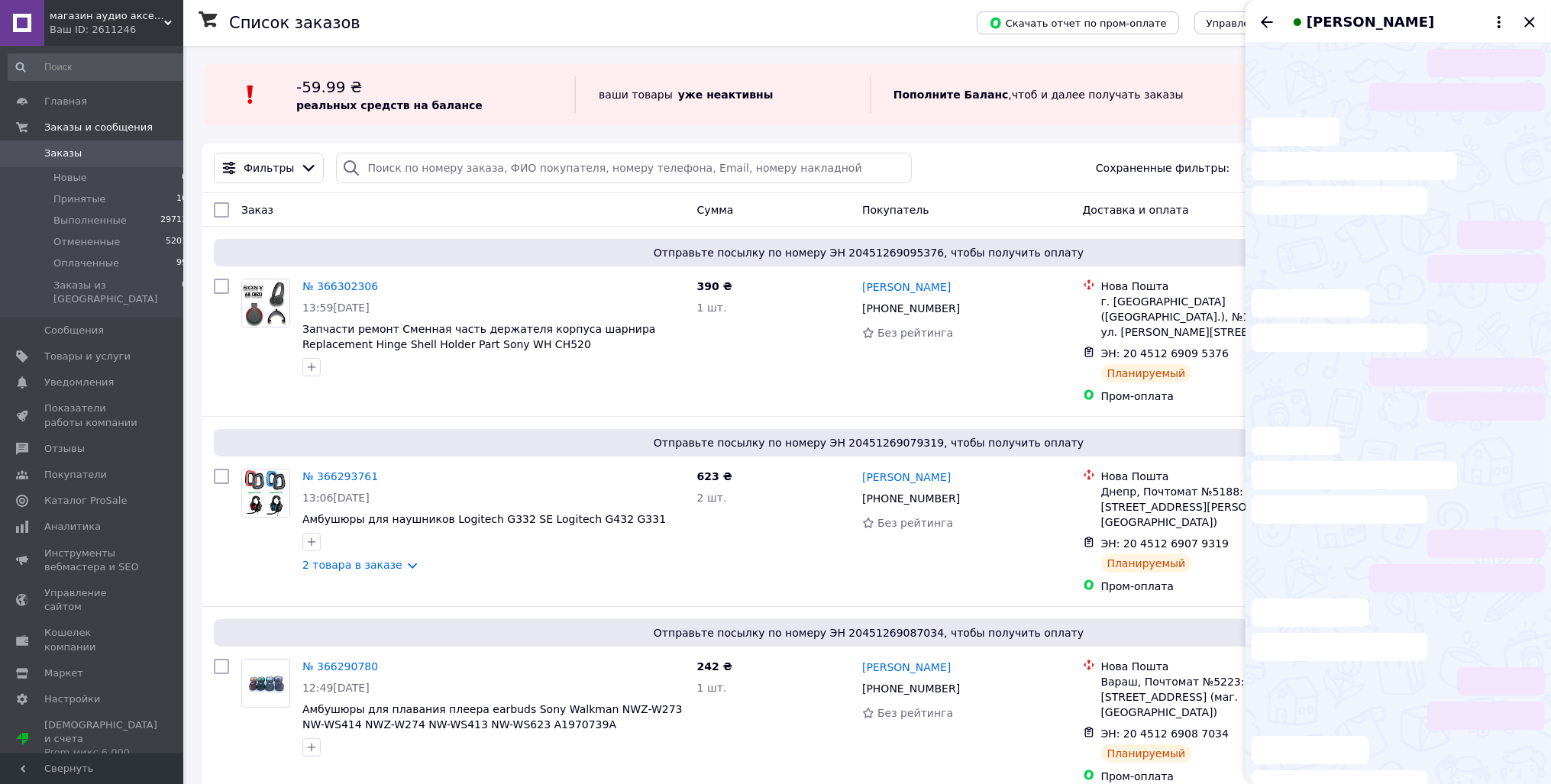
scroll to position [2024, 0]
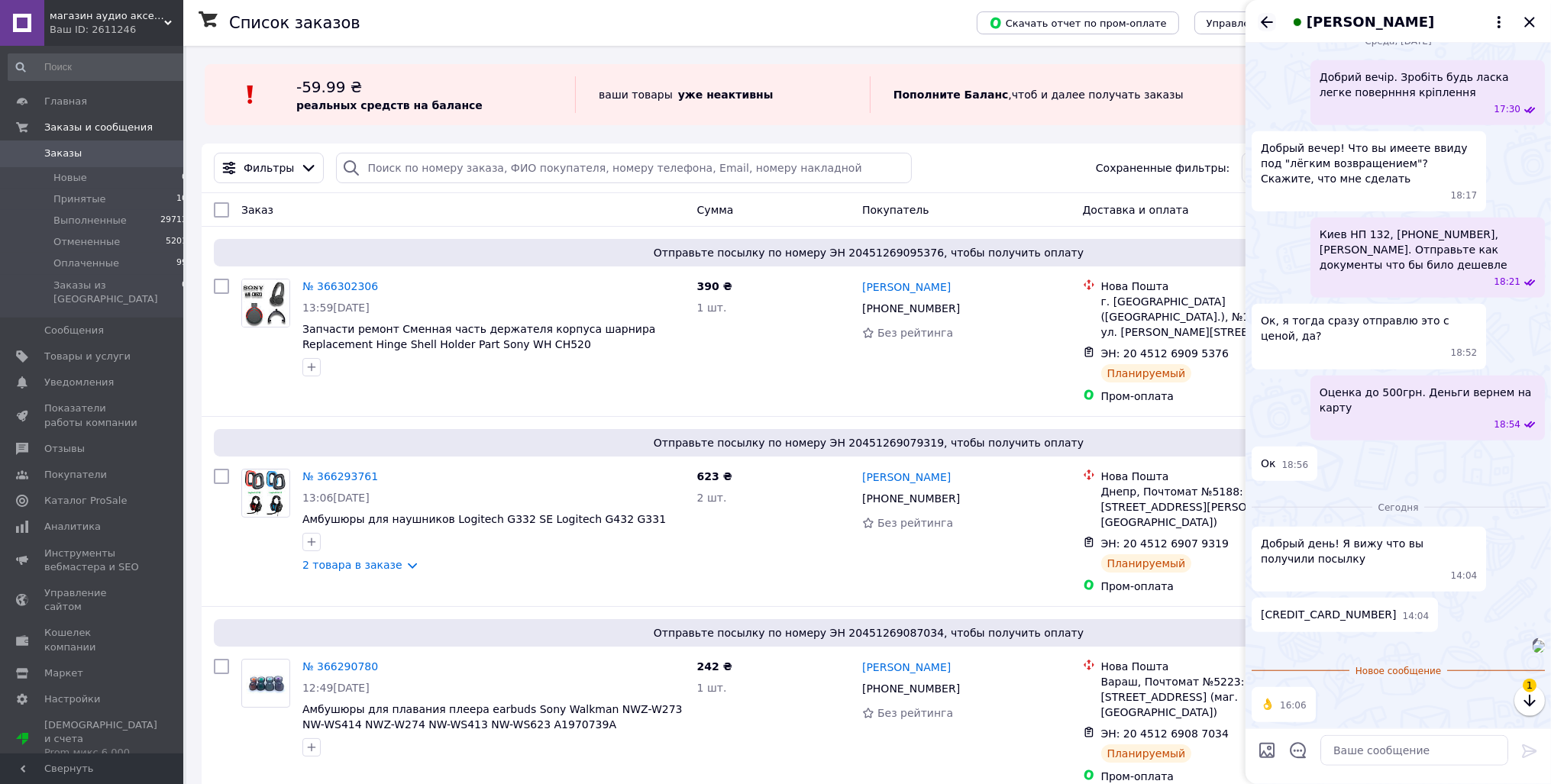
click at [1264, 16] on icon "Назад" at bounding box center [1266, 22] width 19 height 19
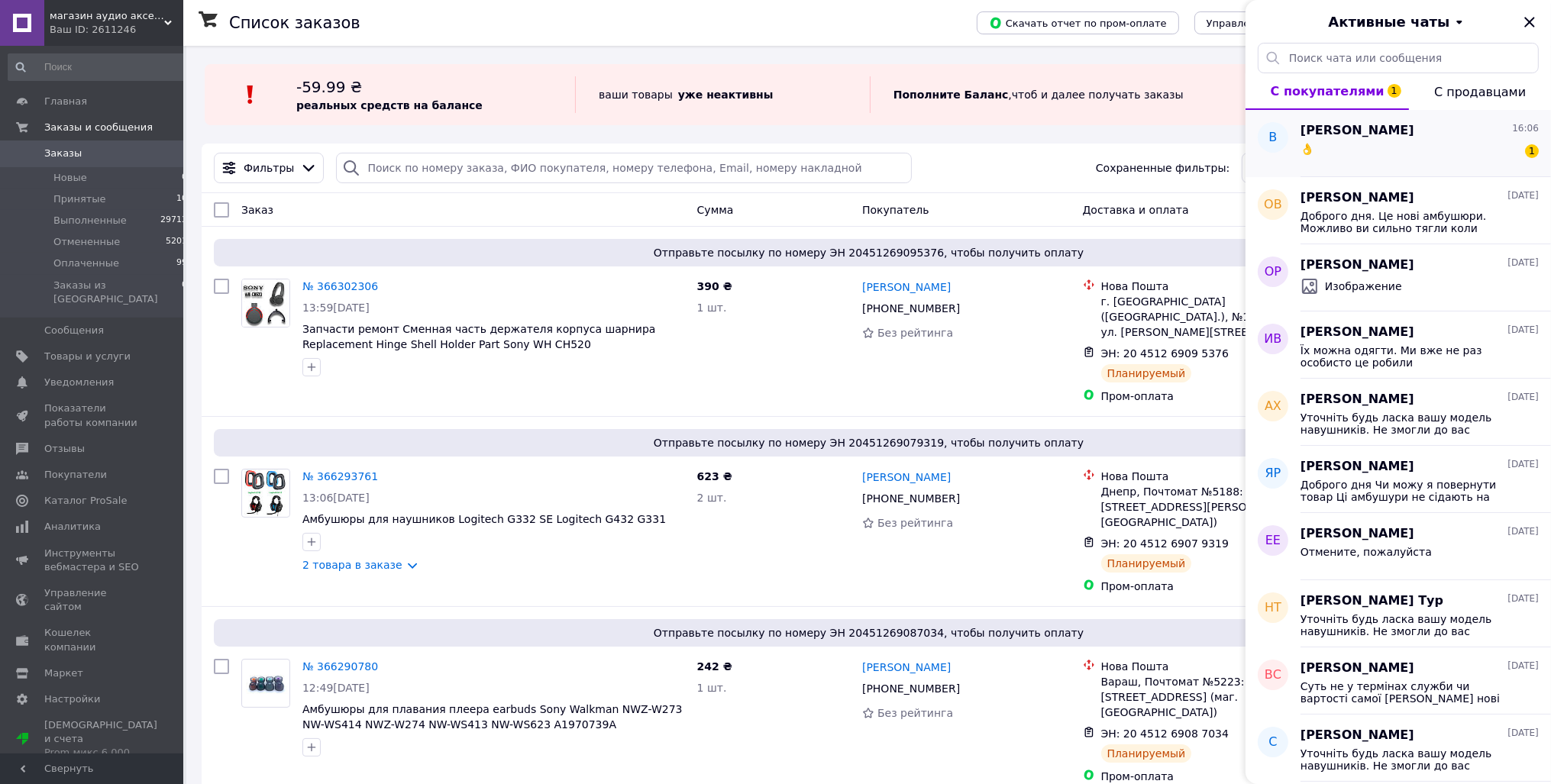
click at [1413, 159] on div "👌 1" at bounding box center [1419, 152] width 238 height 25
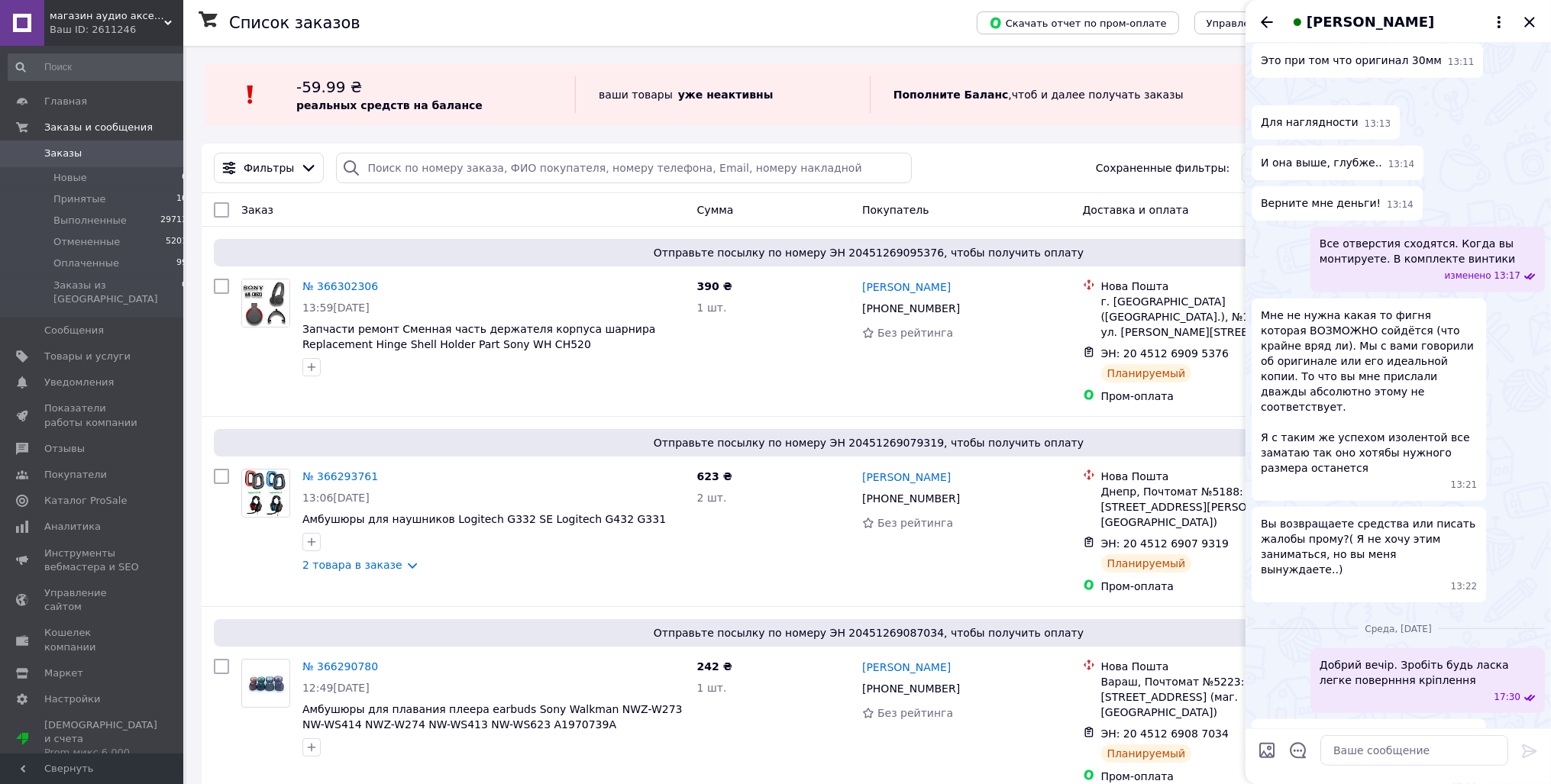
scroll to position [743, 0]
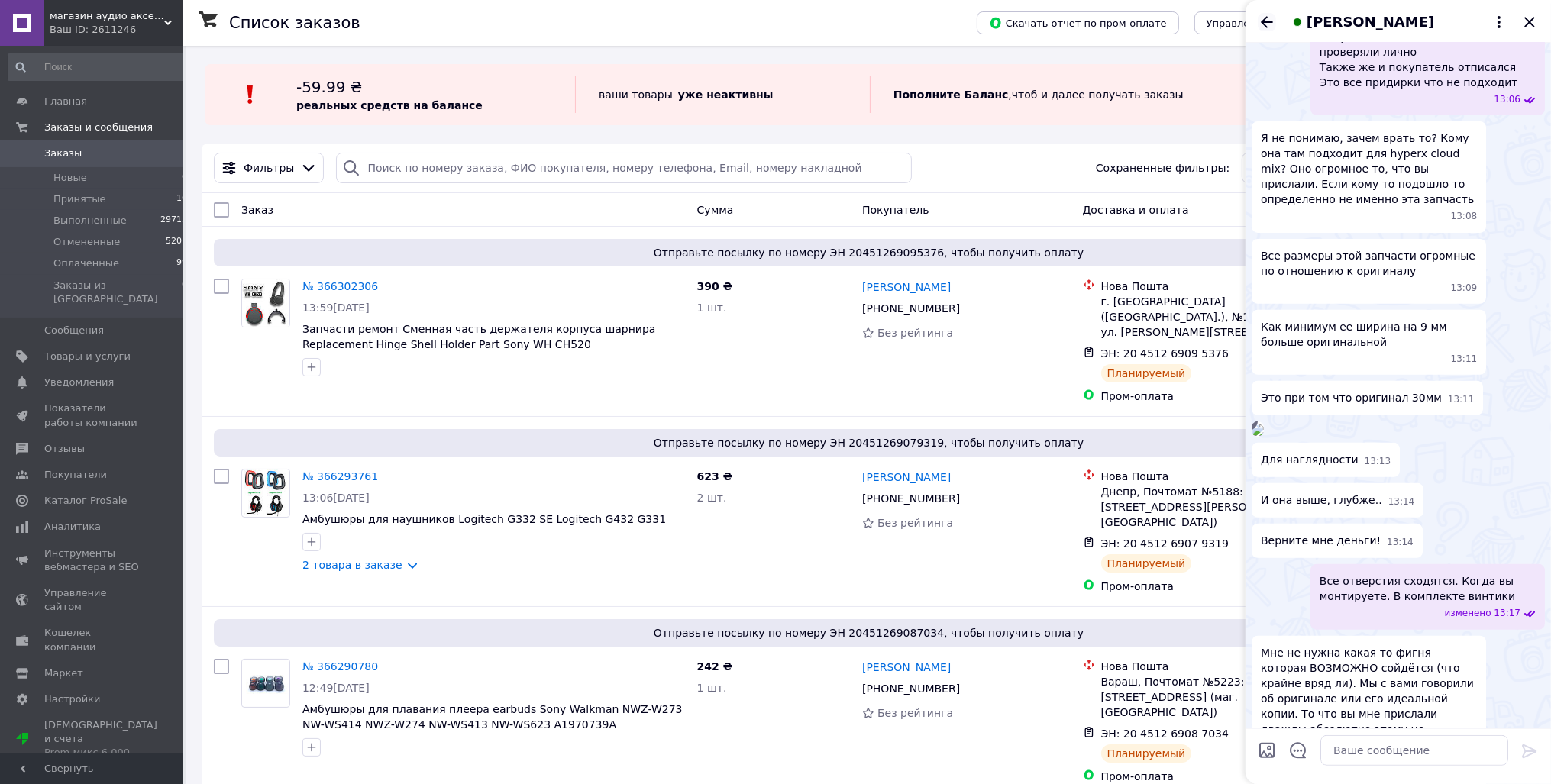
click at [1266, 23] on icon "Назад" at bounding box center [1266, 22] width 19 height 19
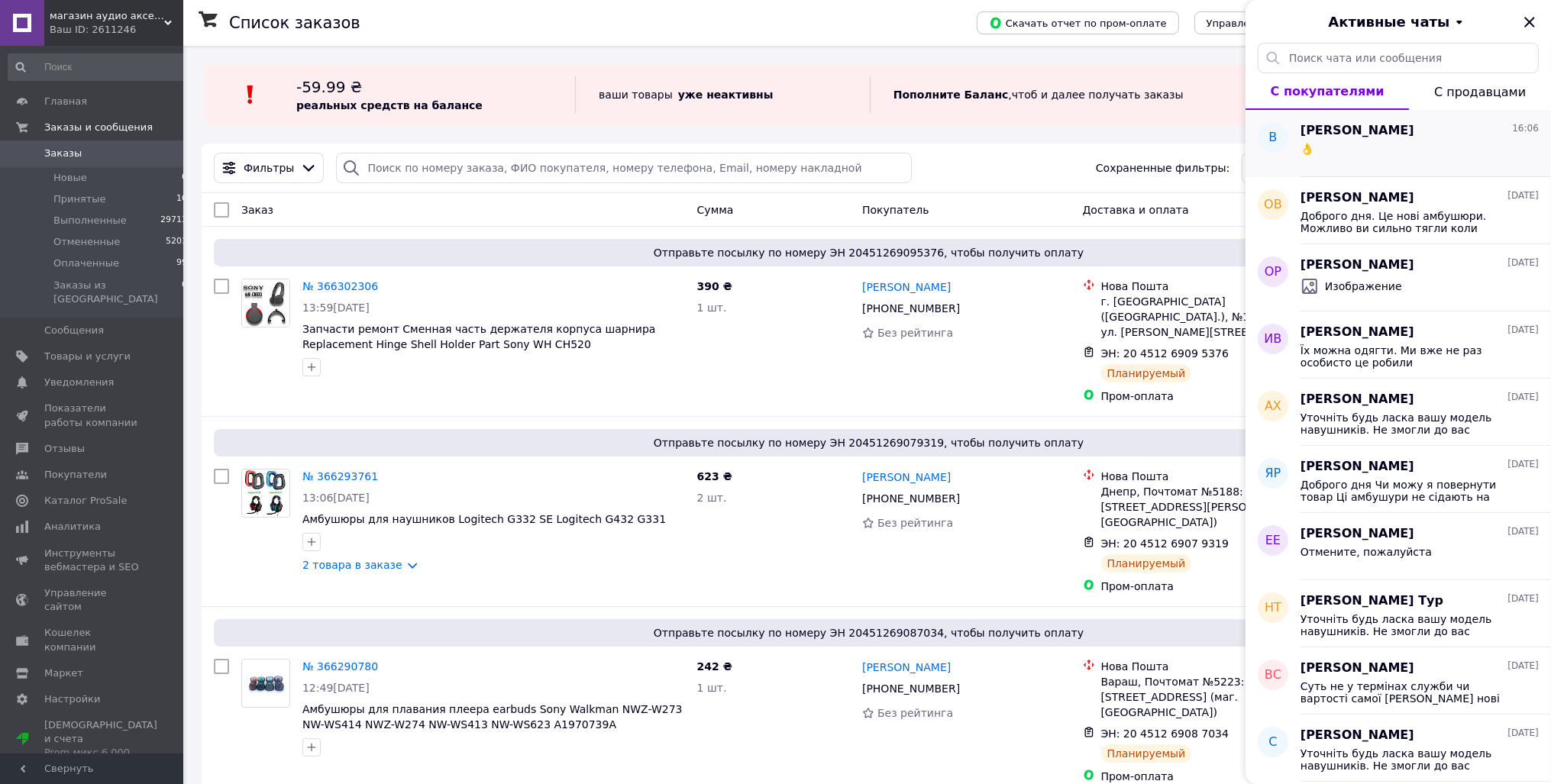
click at [1351, 154] on div "👌" at bounding box center [1419, 152] width 238 height 25
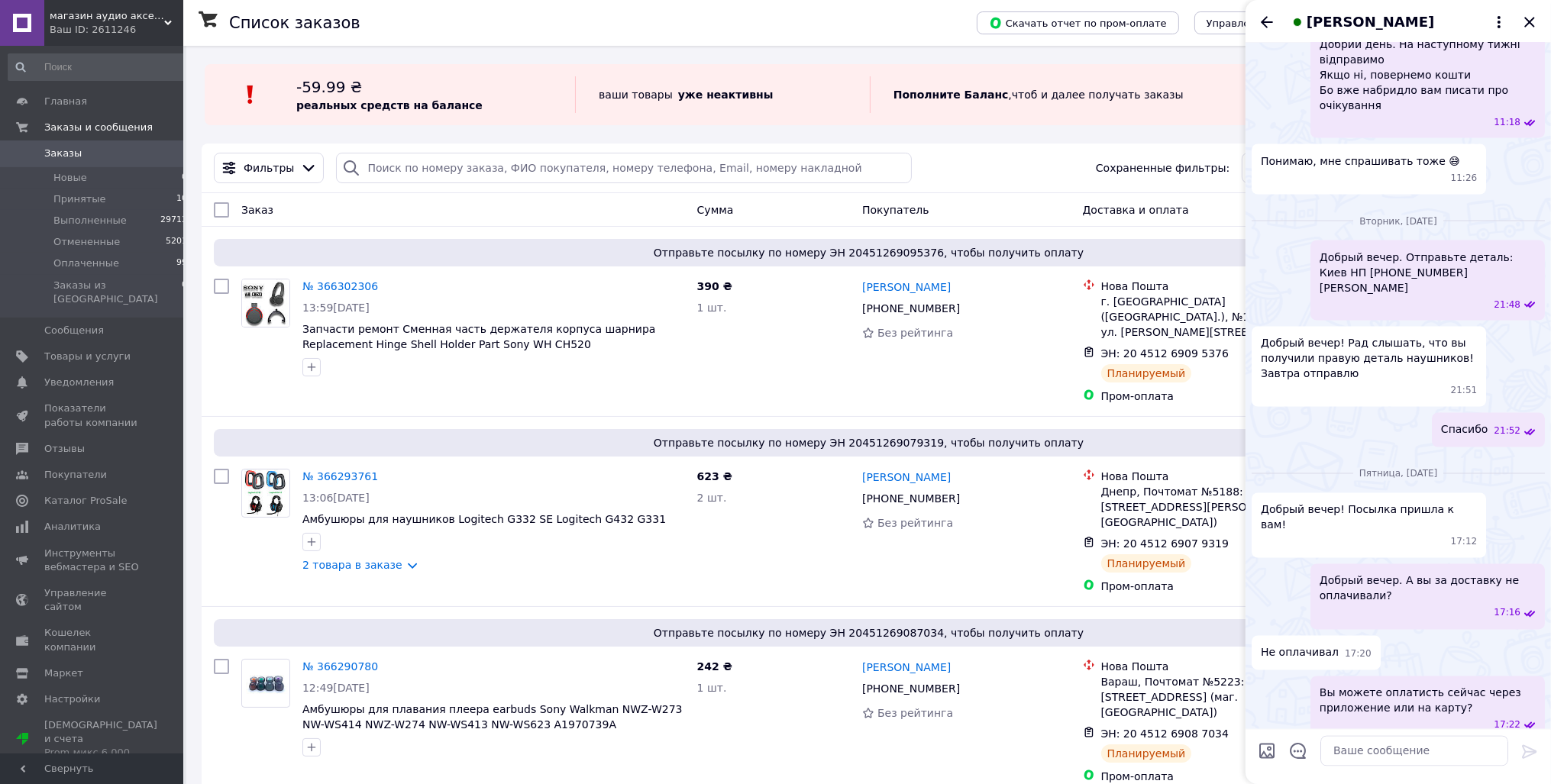
scroll to position [3547, 0]
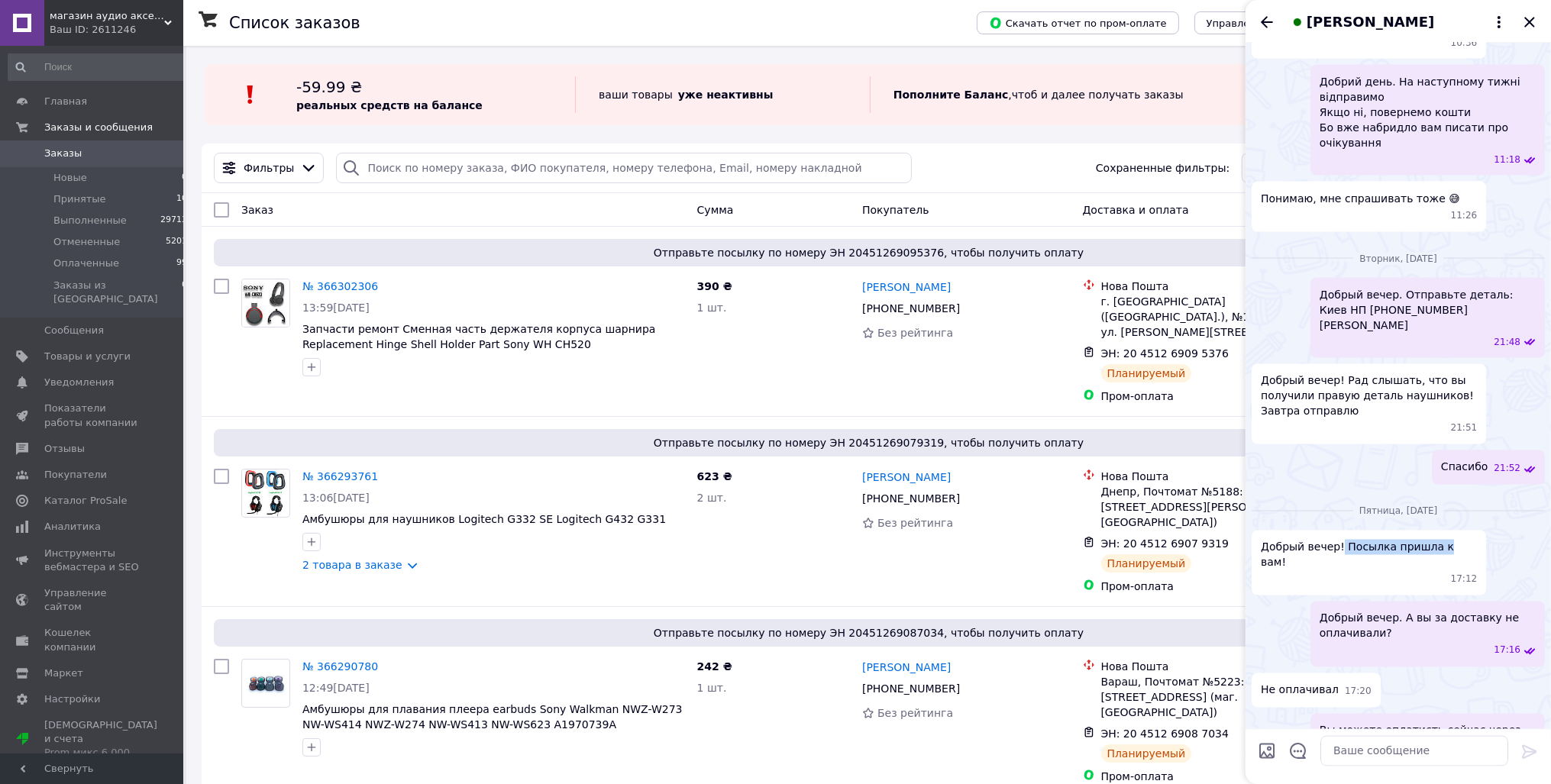
drag, startPoint x: 1335, startPoint y: 618, endPoint x: 1452, endPoint y: 620, distance: 117.0
click at [1449, 570] on span "Добрый вечер! Посылка пришла к вам!" at bounding box center [1369, 554] width 216 height 31
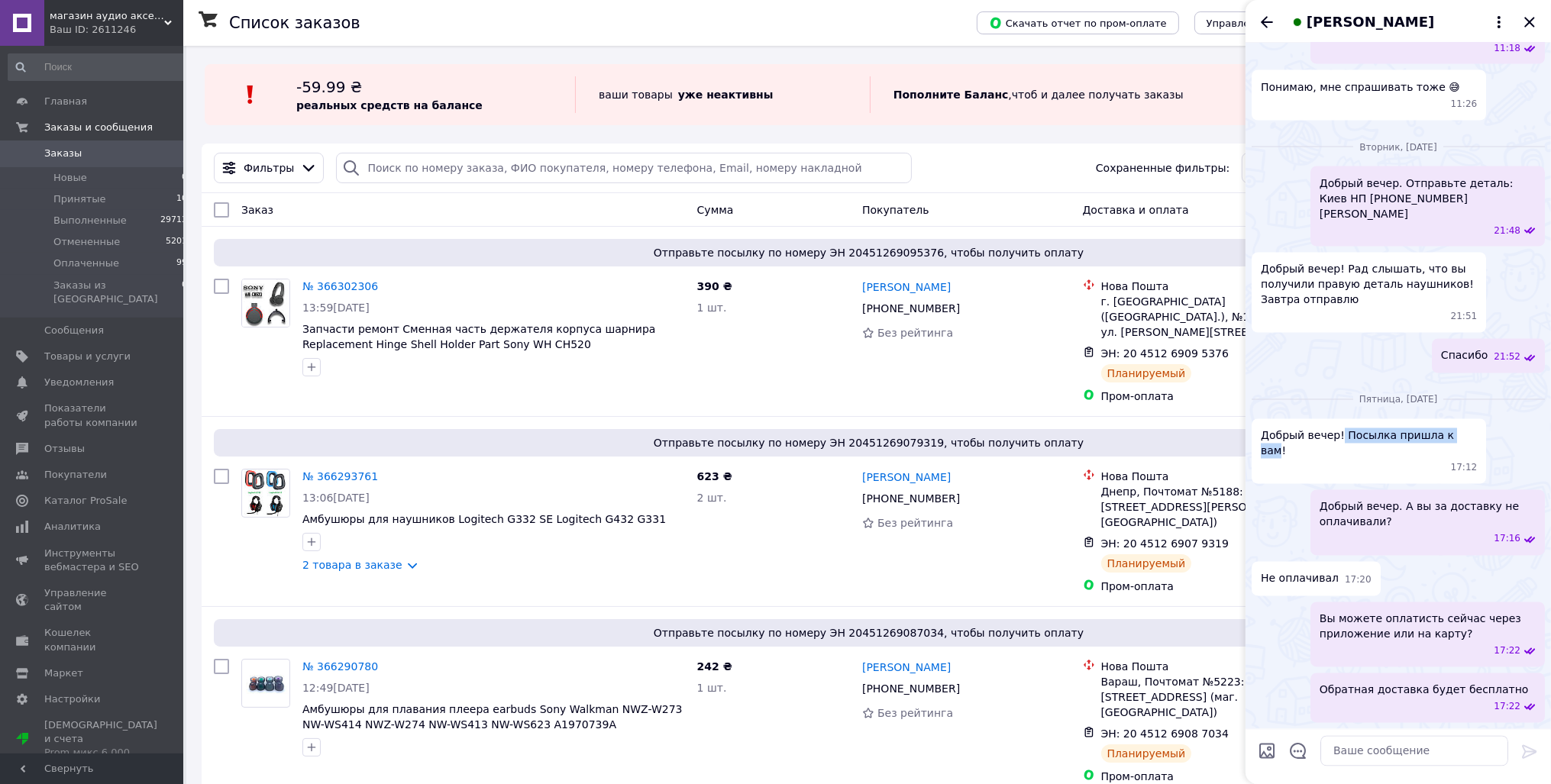
scroll to position [3715, 0]
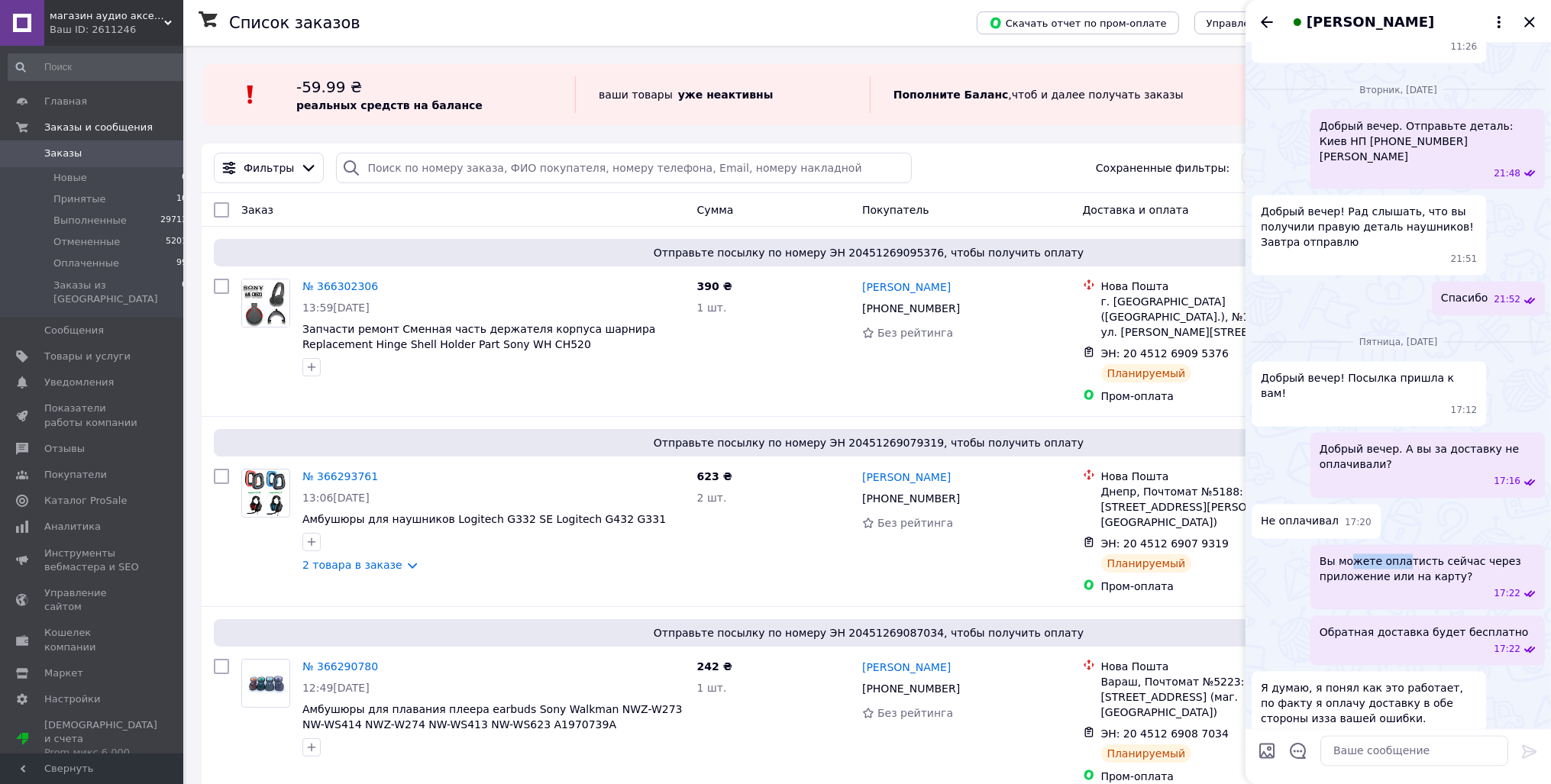
drag, startPoint x: 1359, startPoint y: 619, endPoint x: 1437, endPoint y: 623, distance: 78.1
click at [1434, 584] on span "Вы можете оплатисть сейчас через приложение или на карту?" at bounding box center [1427, 569] width 216 height 31
click at [1440, 584] on span "Вы можете оплатисть сейчас через приложение или на карту?" at bounding box center [1427, 569] width 216 height 31
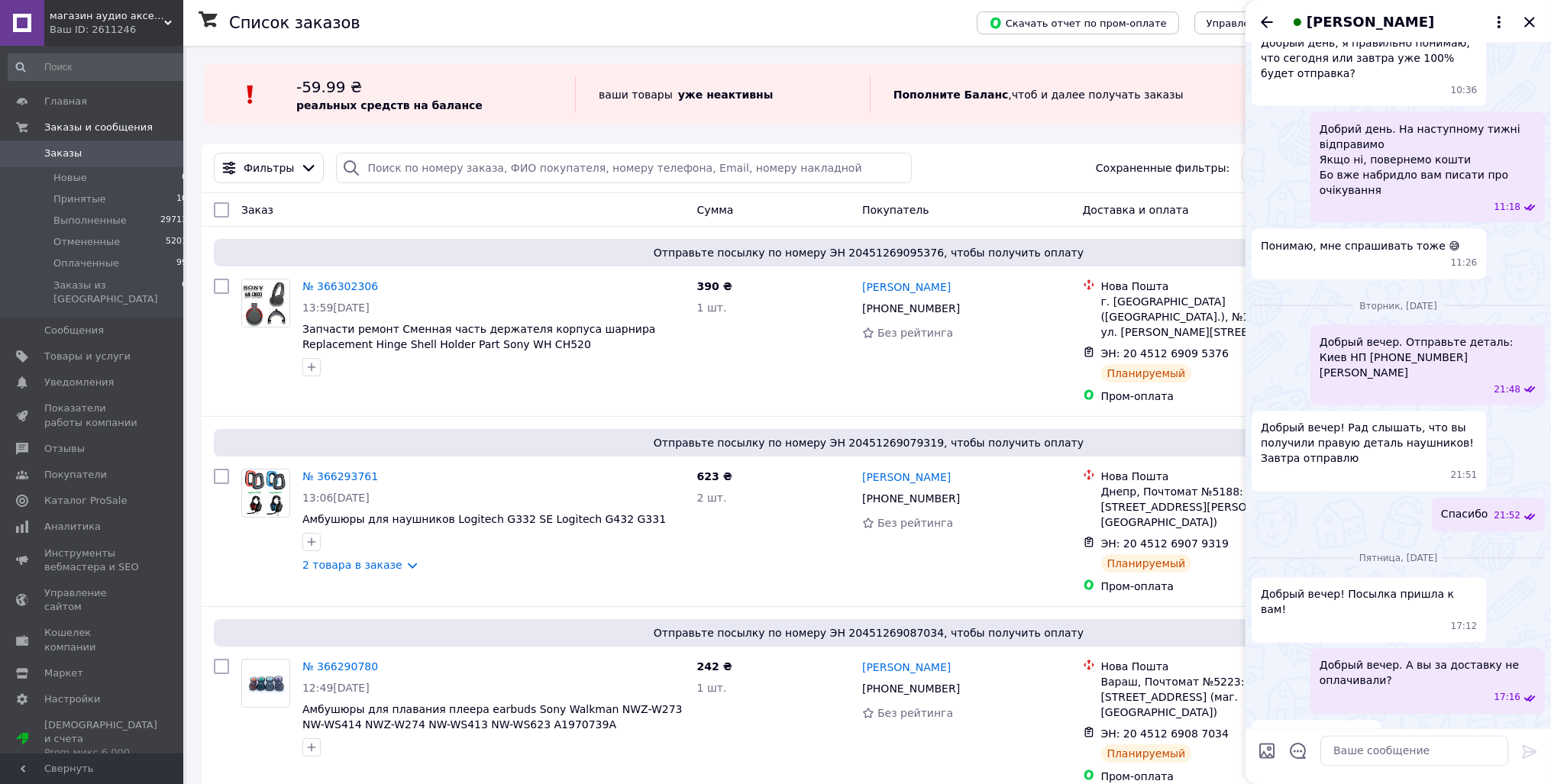
scroll to position [3463, 0]
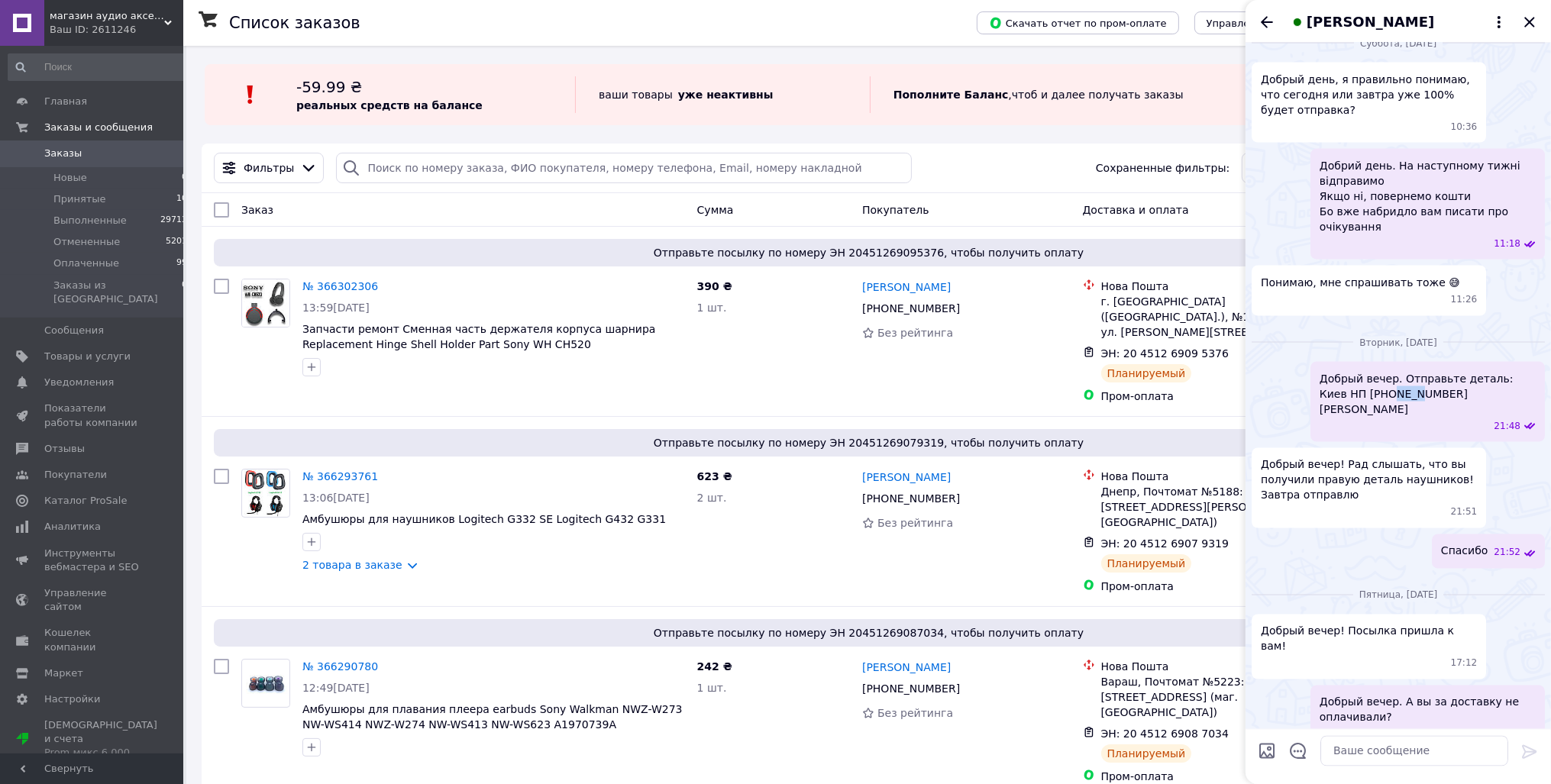
drag, startPoint x: 1355, startPoint y: 479, endPoint x: 1394, endPoint y: 479, distance: 39.0
click at [1393, 416] on span "Добрый вечер. Отправьте деталь: Киев НП [PHONE_NUMBER] [PERSON_NAME]" at bounding box center [1427, 394] width 216 height 46
click at [1273, 20] on icon "Назад" at bounding box center [1266, 22] width 19 height 19
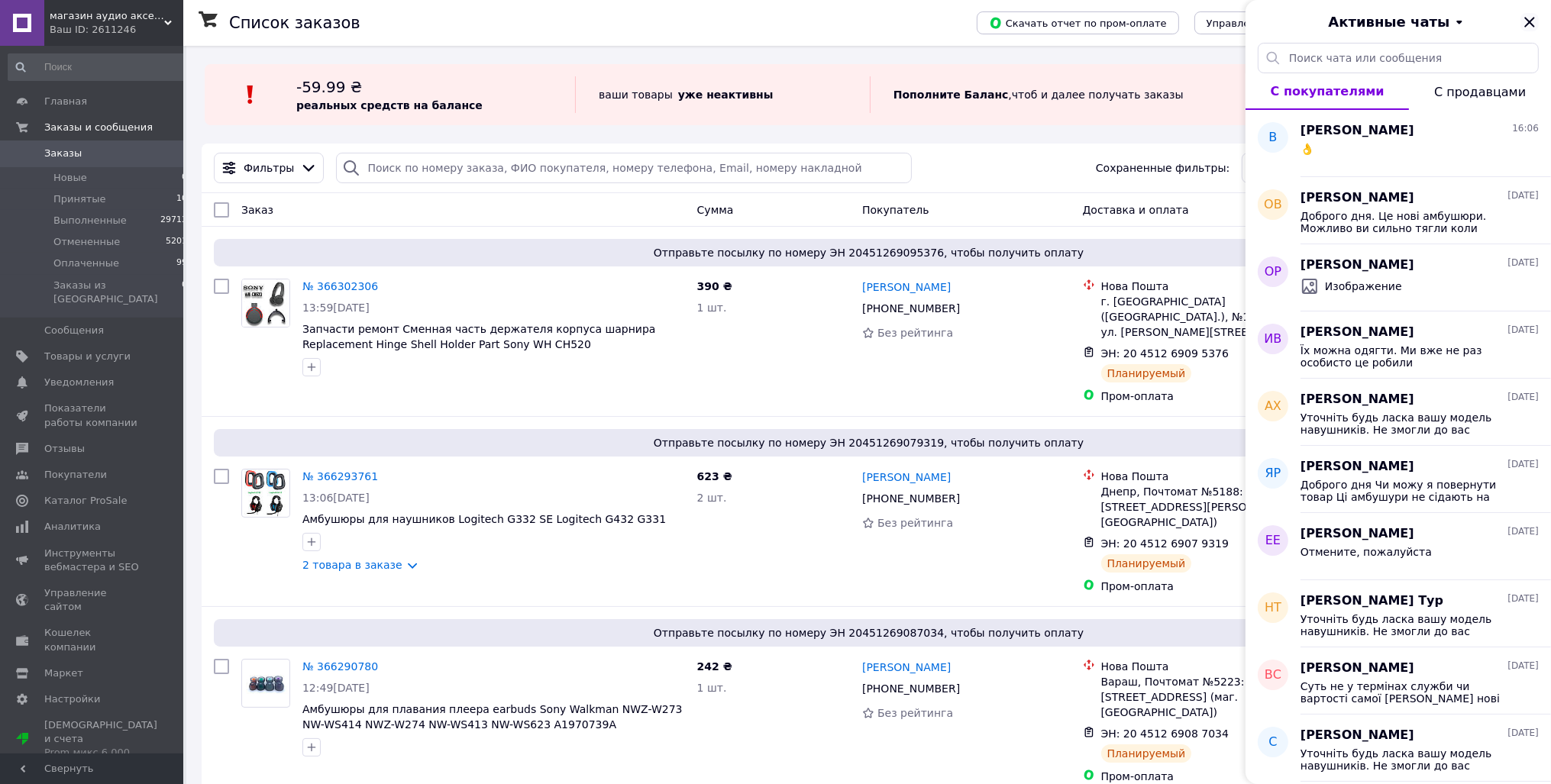
click at [1535, 22] on icon "Закрыть" at bounding box center [1529, 22] width 19 height 19
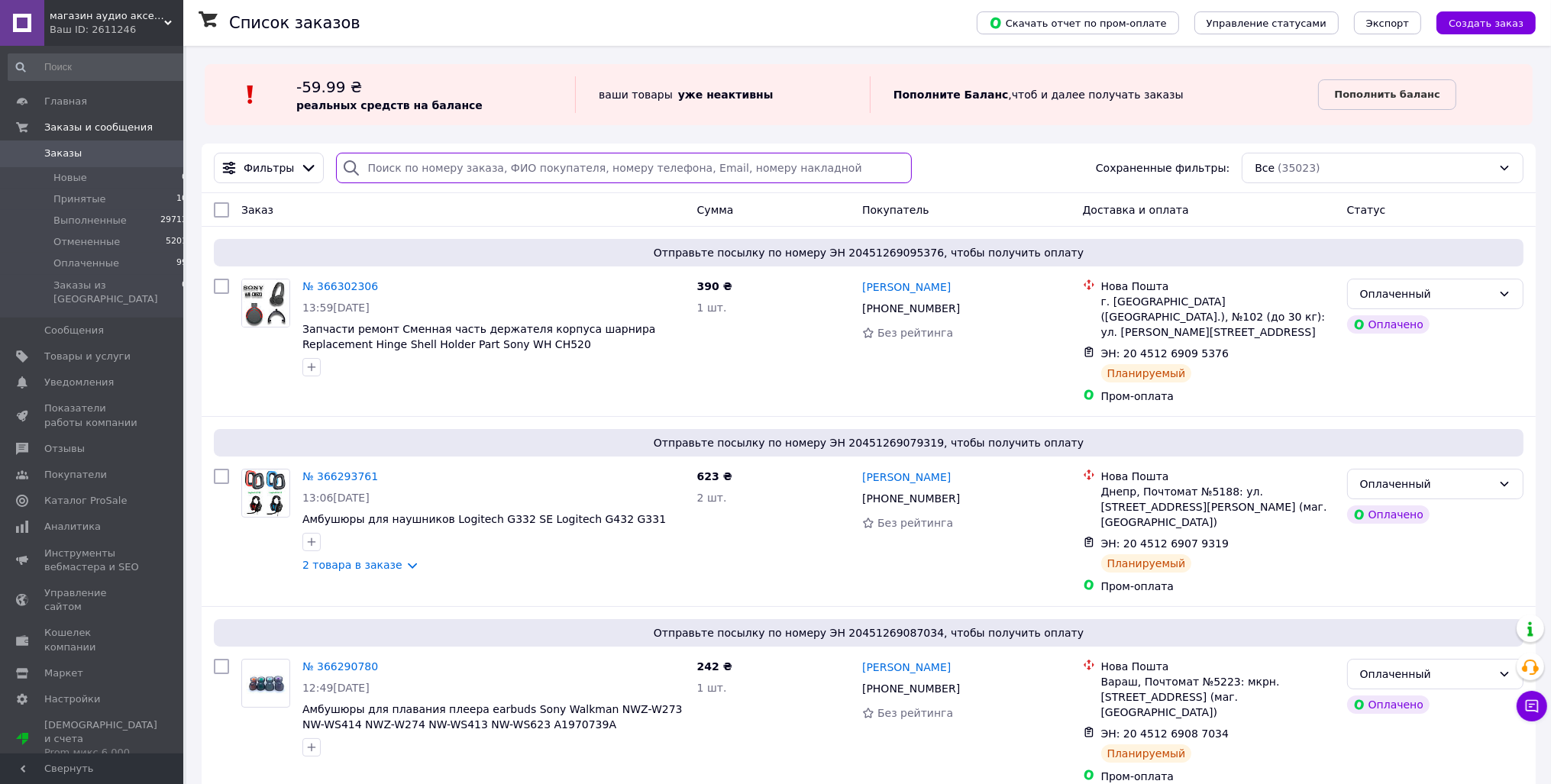
paste input "+380502323337"
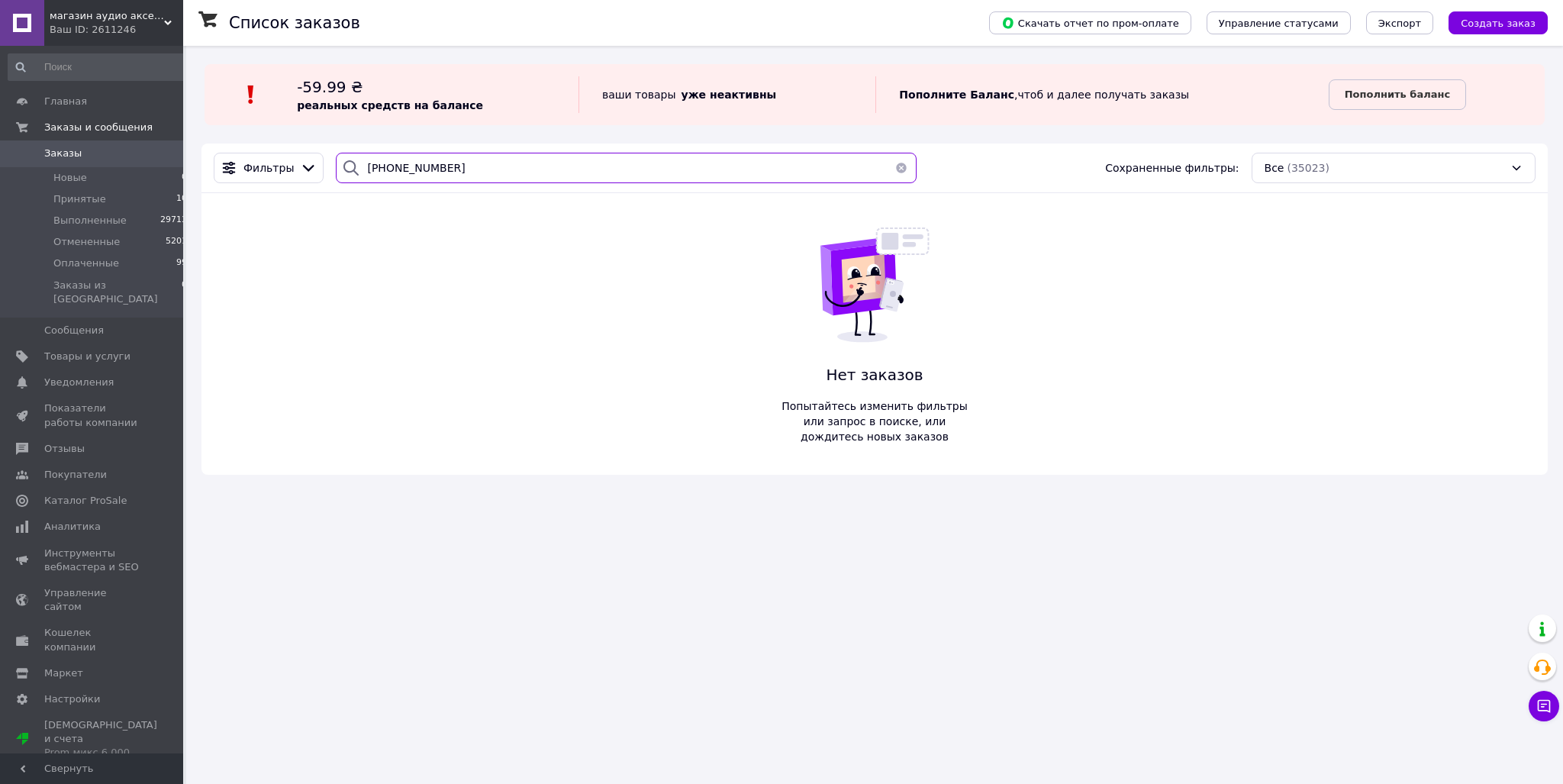
type input "+380502323337"
click at [93, 349] on span "Товары и услуги" at bounding box center [88, 356] width 87 height 14
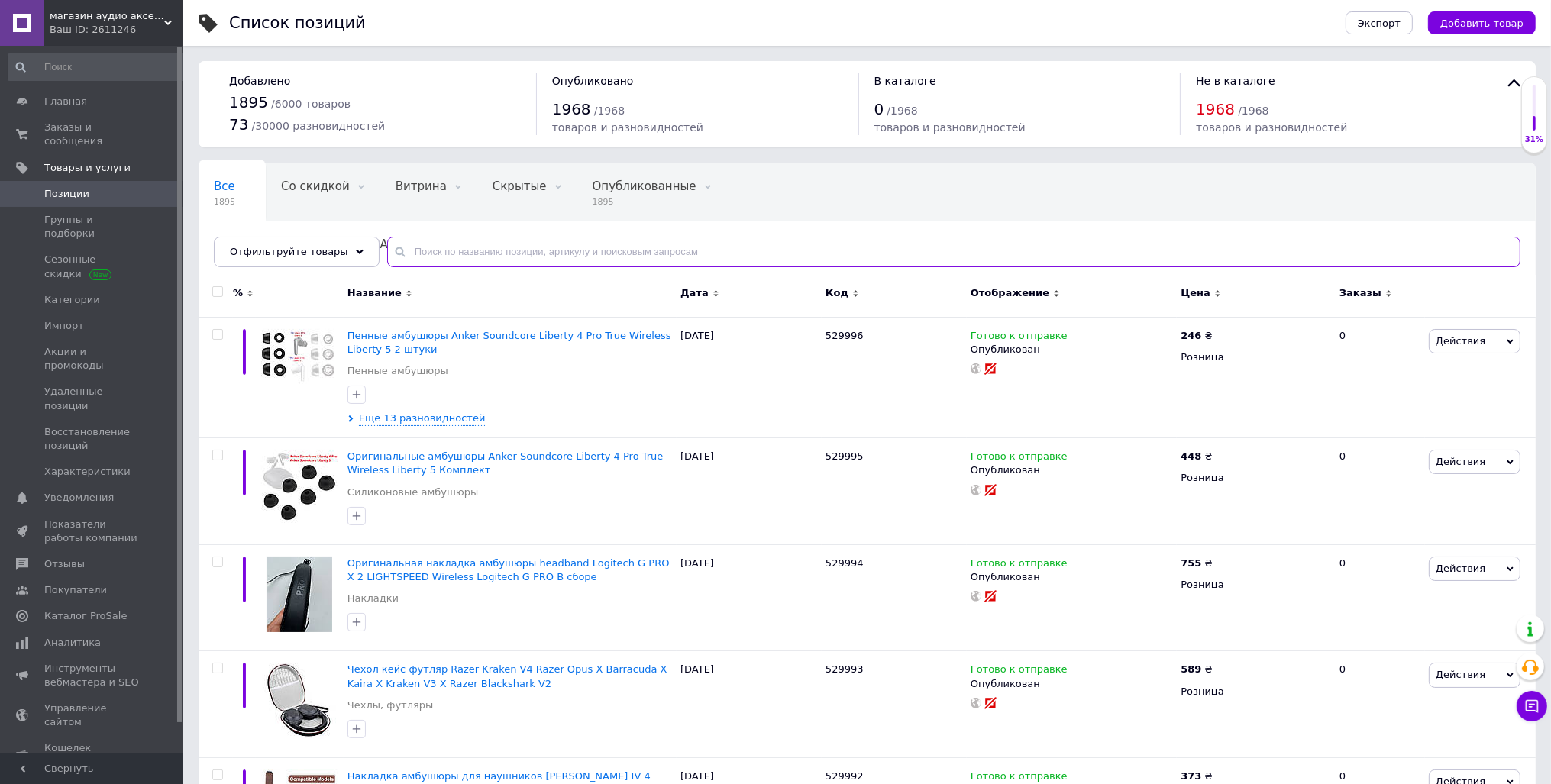
click at [512, 252] on input "text" at bounding box center [953, 252] width 1133 height 31
paste input "Амбушюры накладки для наушников Epos PC 3 PC 7 PC 8 USB PC 2 Epos PC 5 CHAT DK …"
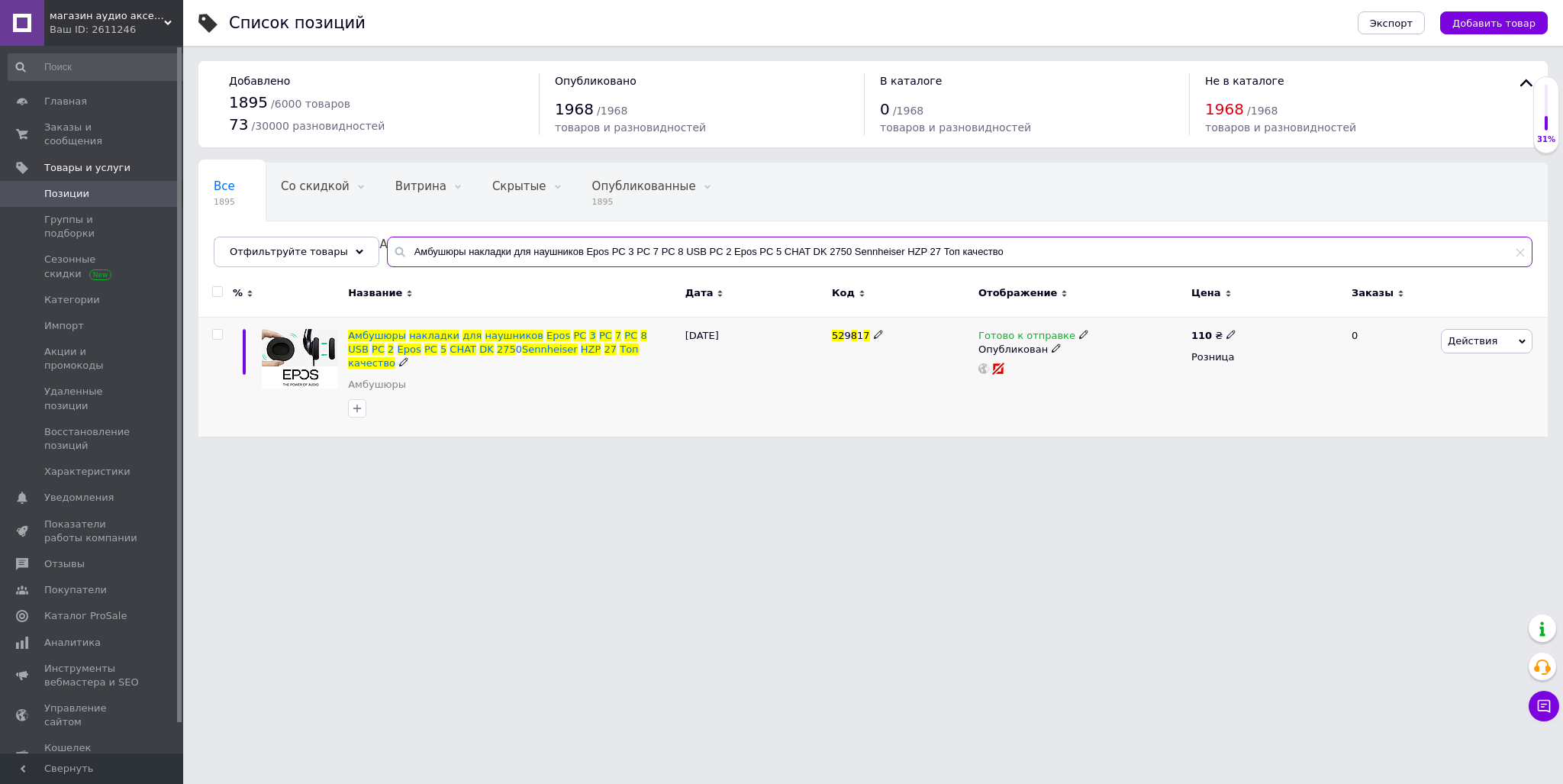
type input "Амбушюры накладки для наушников Epos PC 3 PC 7 PC 8 USB PC 2 Epos PC 5 CHAT DK …"
click at [1227, 332] on icon at bounding box center [1231, 334] width 9 height 9
type input "123"
drag, startPoint x: 1071, startPoint y: 246, endPoint x: 294, endPoint y: 222, distance: 777.4
click at [387, 237] on input "Амбушюры накладки для наушников Epos PC 3 PC 7 PC 8 USB PC 2 Epos PC 5 CHAT DK …" at bounding box center [960, 252] width 1146 height 31
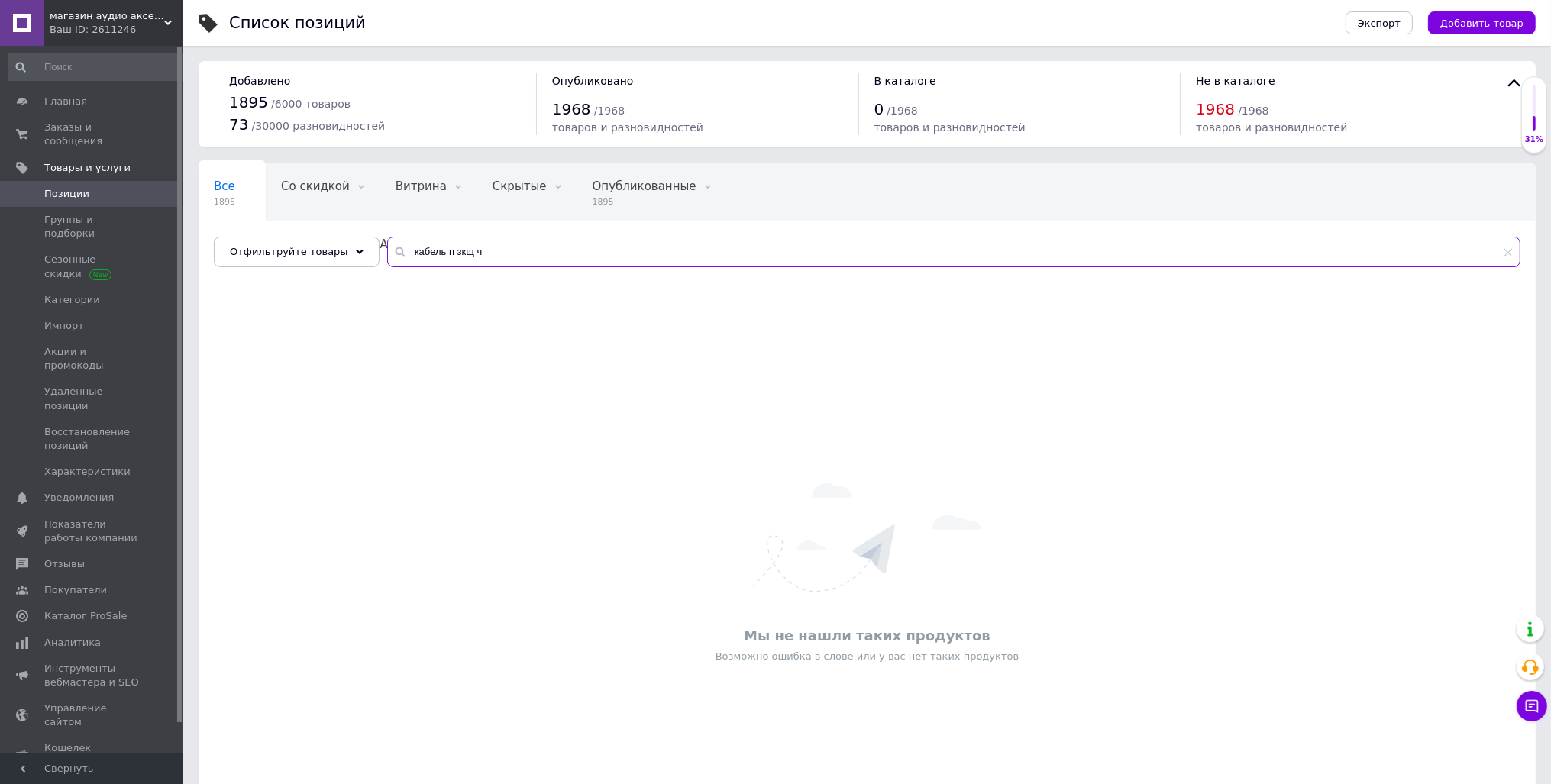
drag, startPoint x: 434, startPoint y: 248, endPoint x: 608, endPoint y: 258, distance: 174.3
click at [608, 258] on input "кабель п зкщ ч" at bounding box center [953, 252] width 1133 height 31
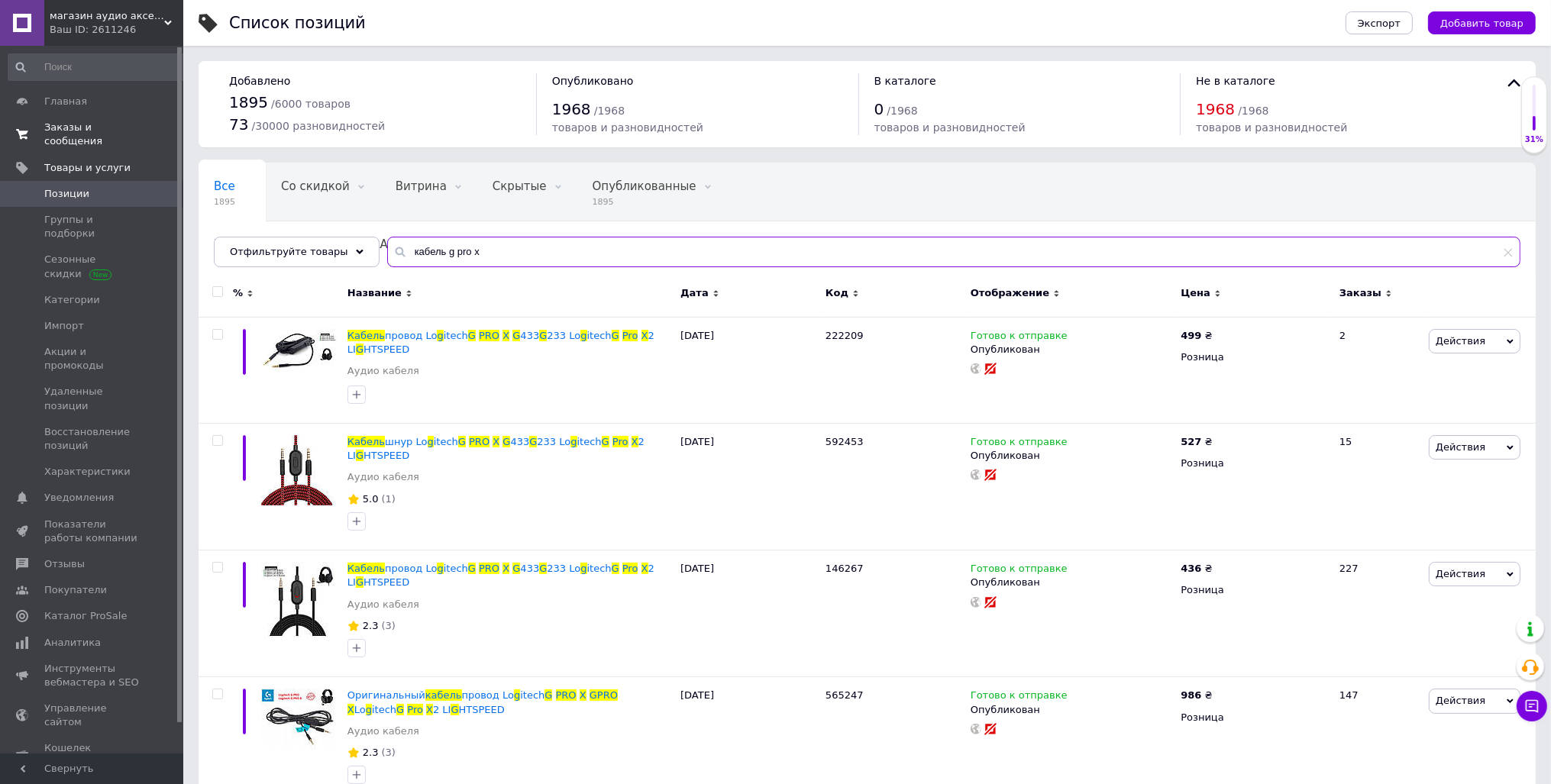
type input "кабель g pro x"
click at [58, 127] on span "Заказы и сообщения" at bounding box center [93, 133] width 97 height 27
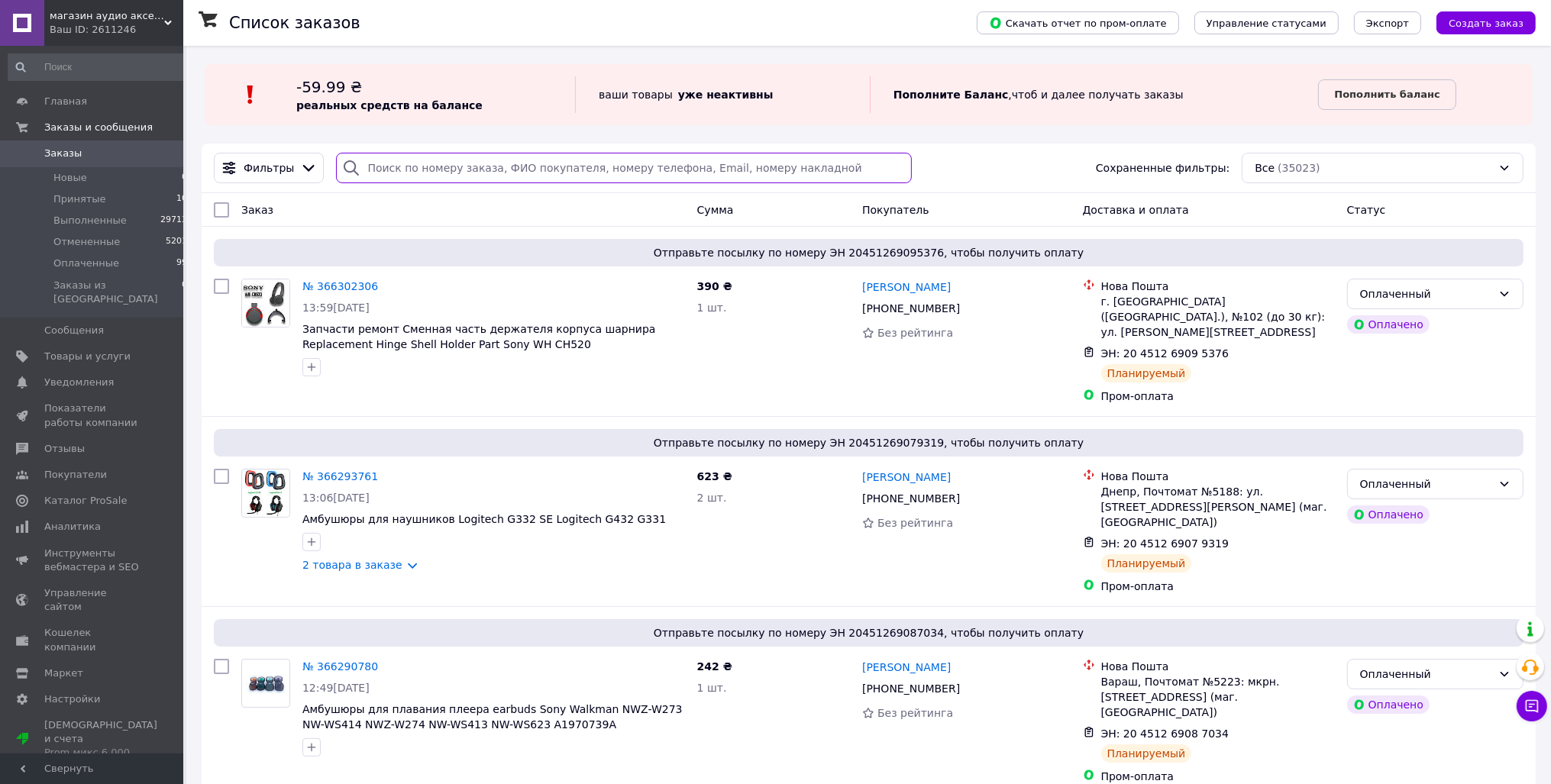
click at [420, 176] on input "search" at bounding box center [623, 168] width 575 height 31
paste input "+380970418741"
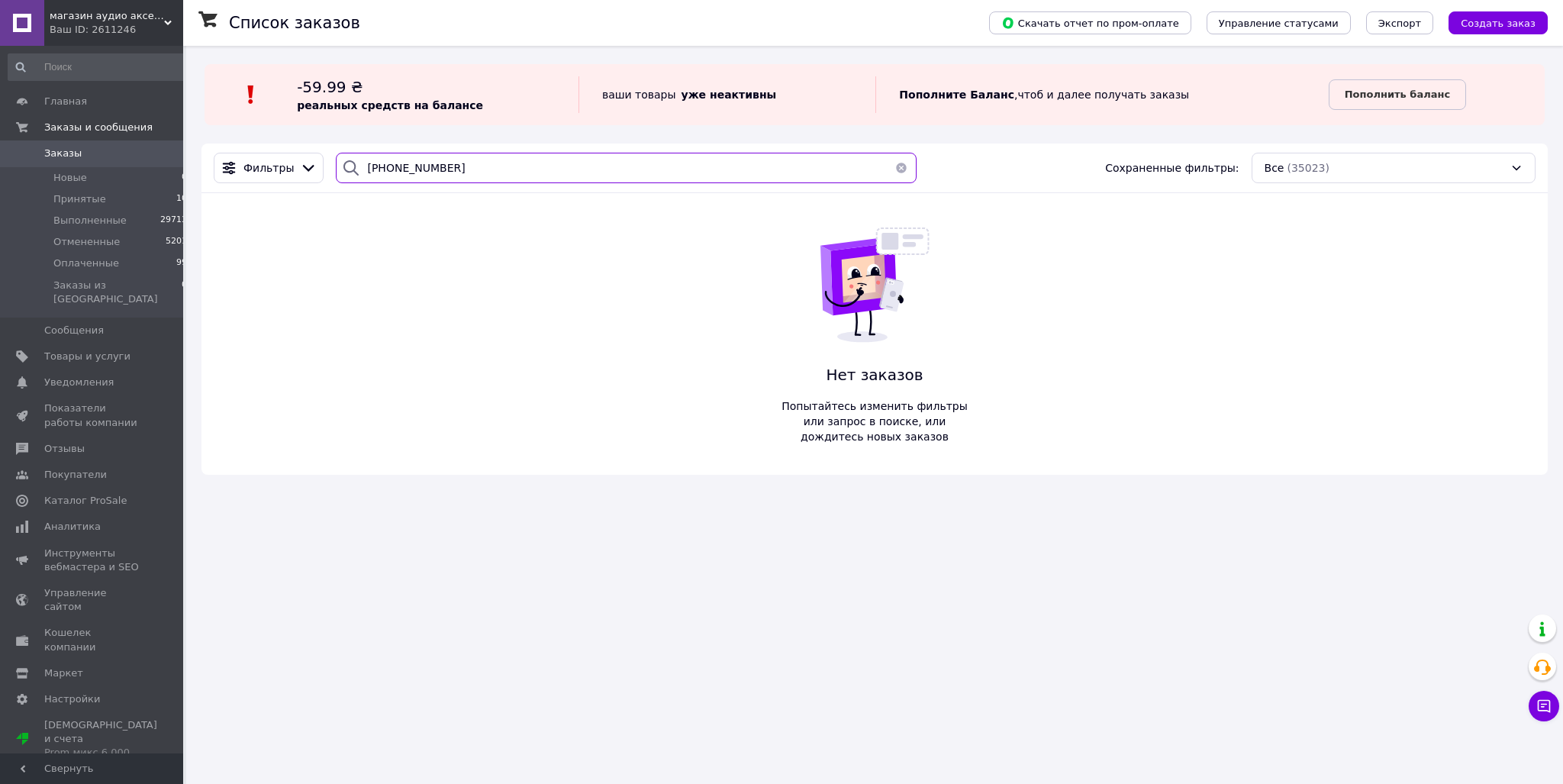
drag, startPoint x: 387, startPoint y: 161, endPoint x: 210, endPoint y: 156, distance: 177.1
click at [336, 156] on input "+380970418741" at bounding box center [626, 168] width 581 height 31
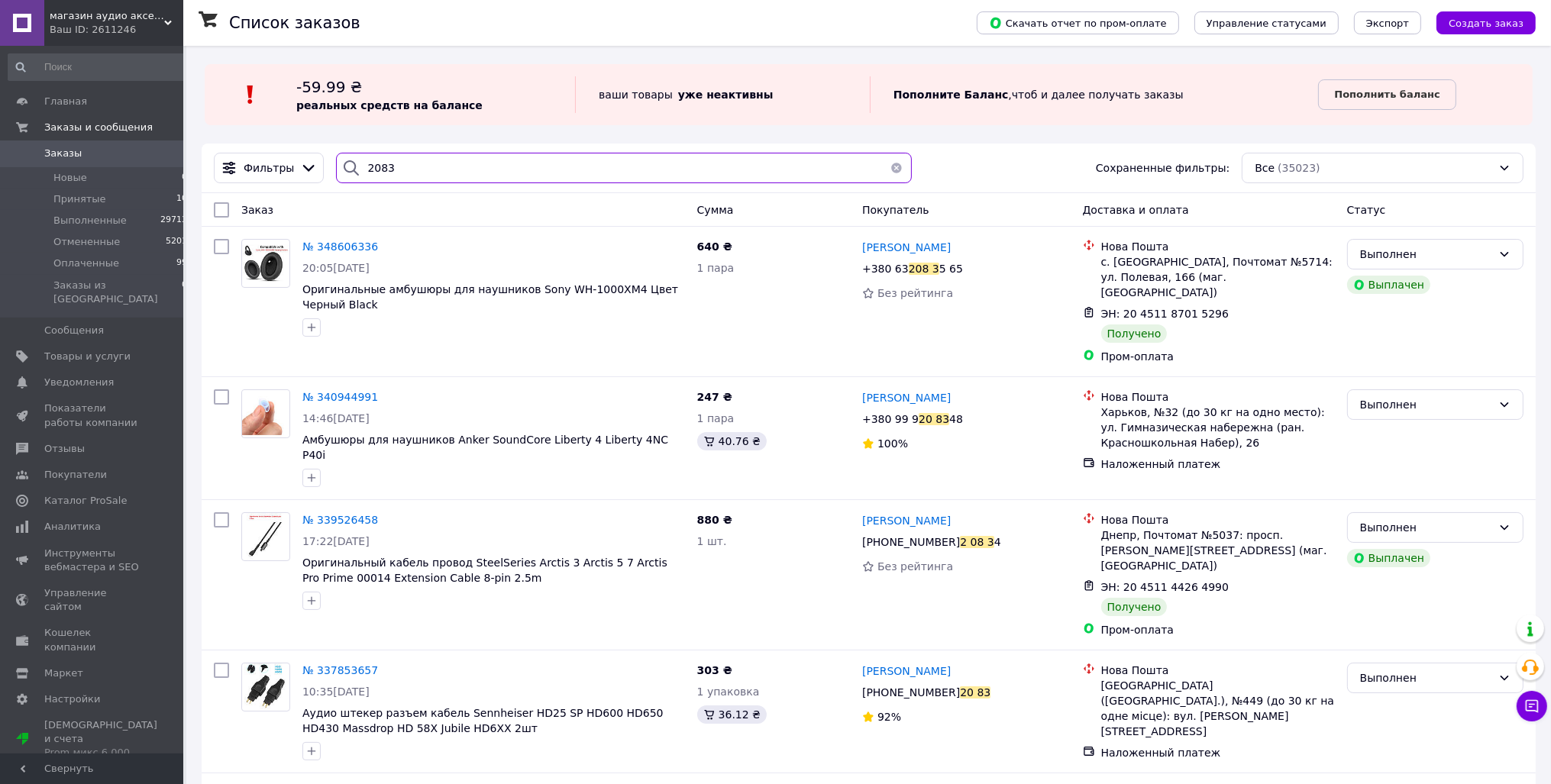
type input "2083"
click at [70, 154] on span "Заказы" at bounding box center [63, 154] width 37 height 14
